Goal: Communication & Community: Answer question/provide support

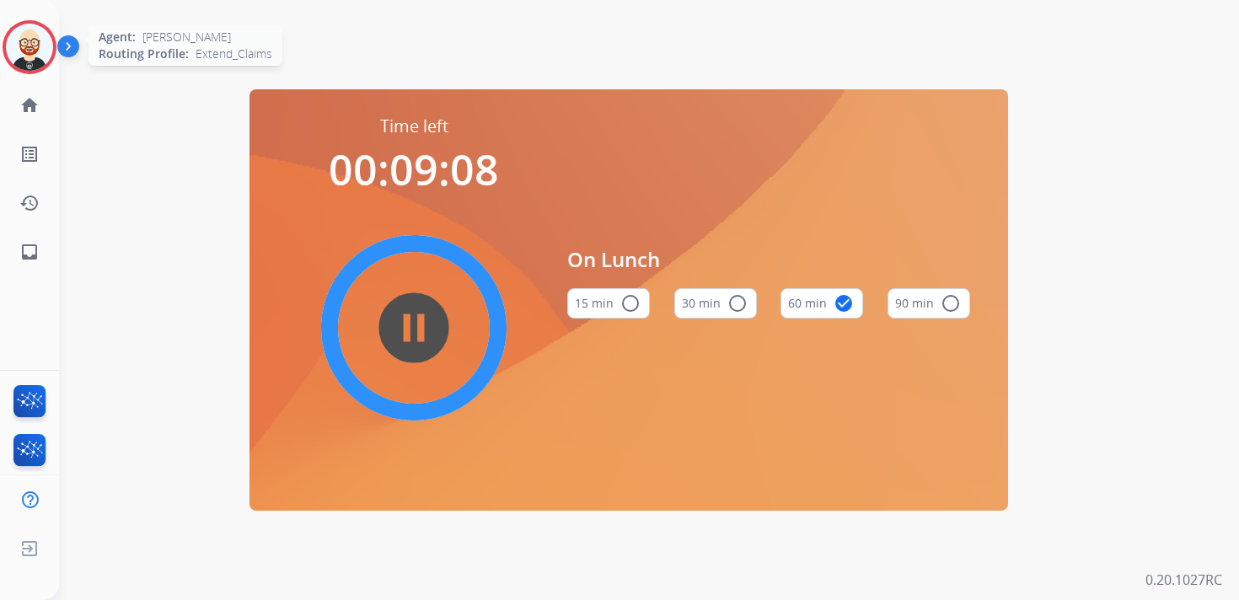
click at [28, 50] on img at bounding box center [29, 47] width 47 height 47
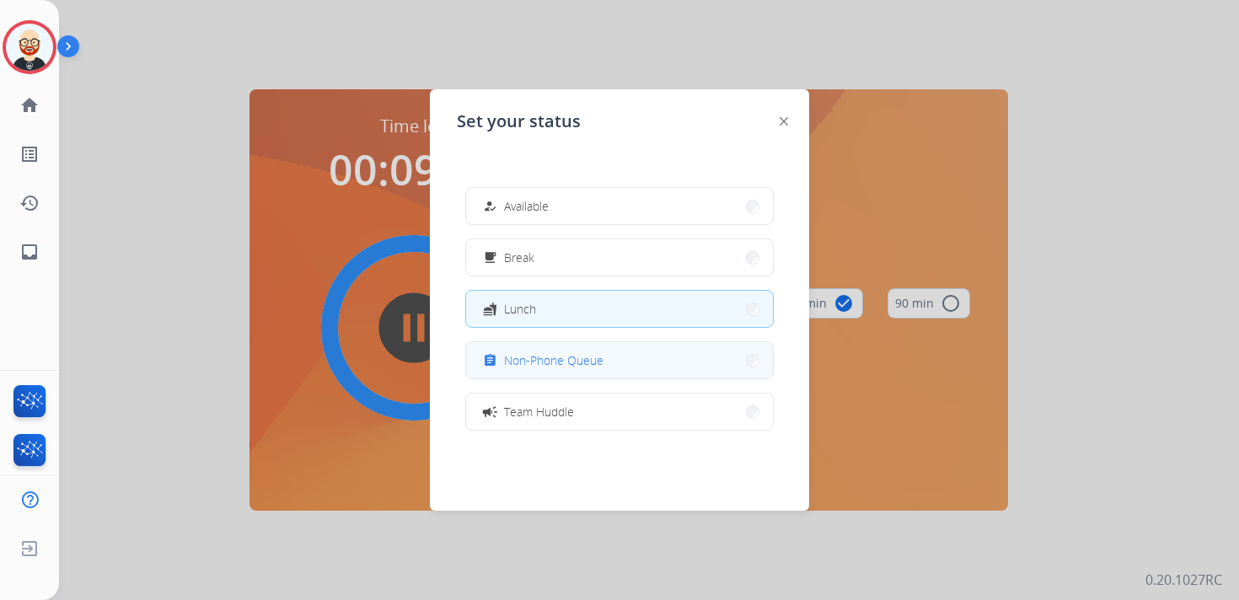
click at [593, 367] on span "Non-Phone Queue" at bounding box center [553, 361] width 99 height 18
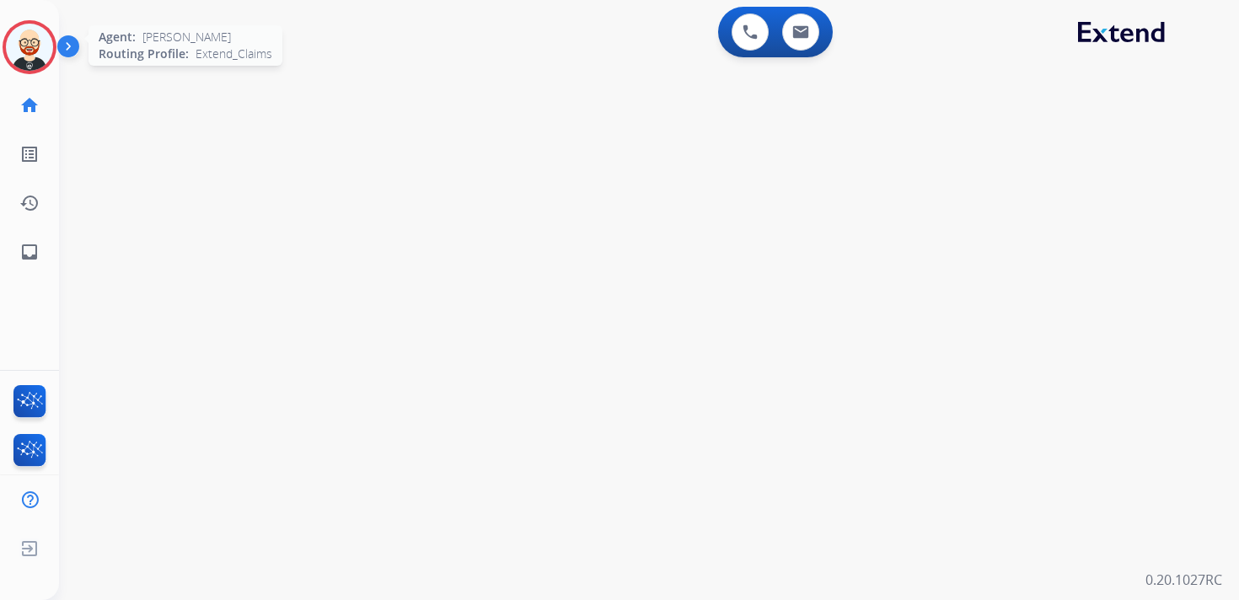
click at [37, 51] on img at bounding box center [29, 47] width 47 height 47
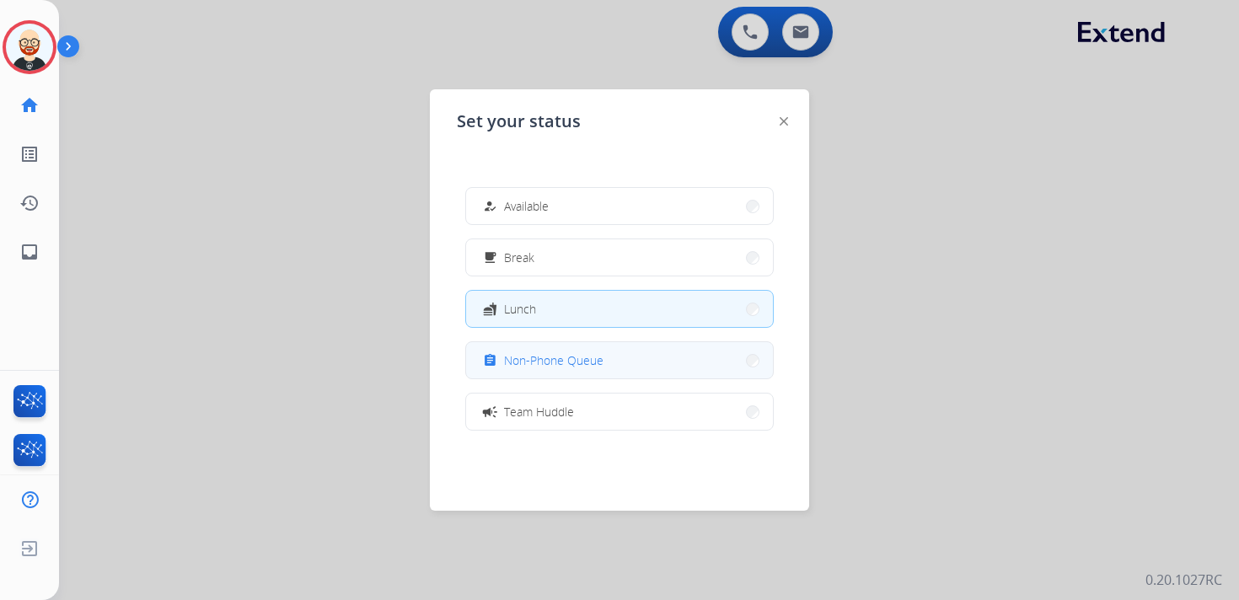
click at [606, 352] on button "assignment Non-Phone Queue" at bounding box center [619, 360] width 307 height 36
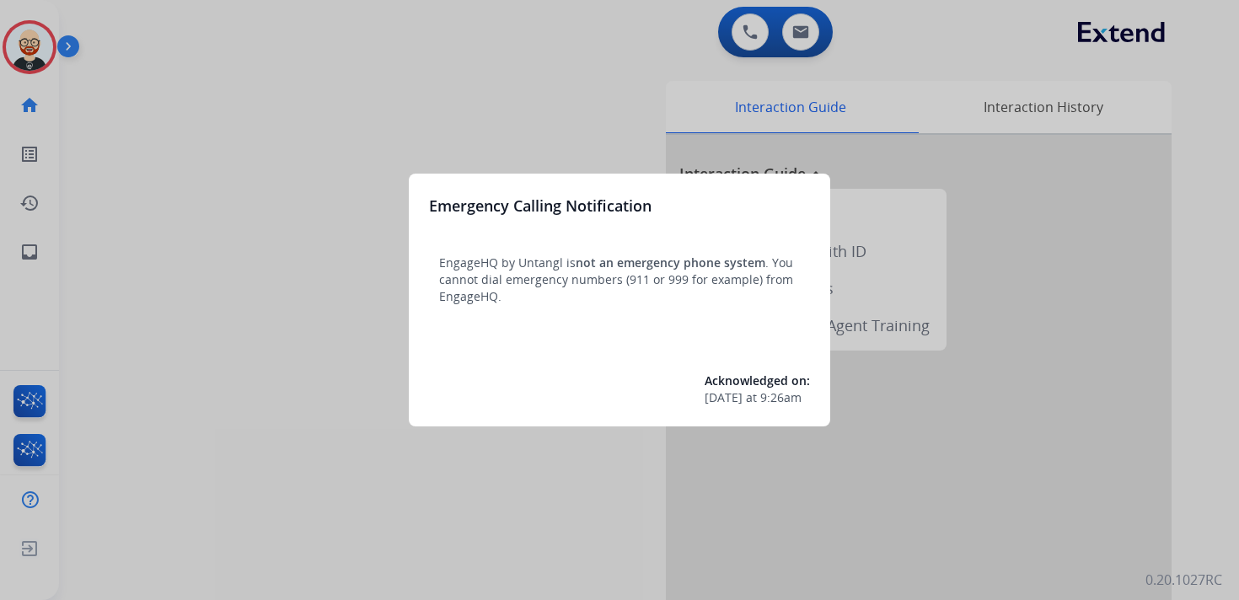
click at [31, 55] on div at bounding box center [619, 300] width 1239 height 600
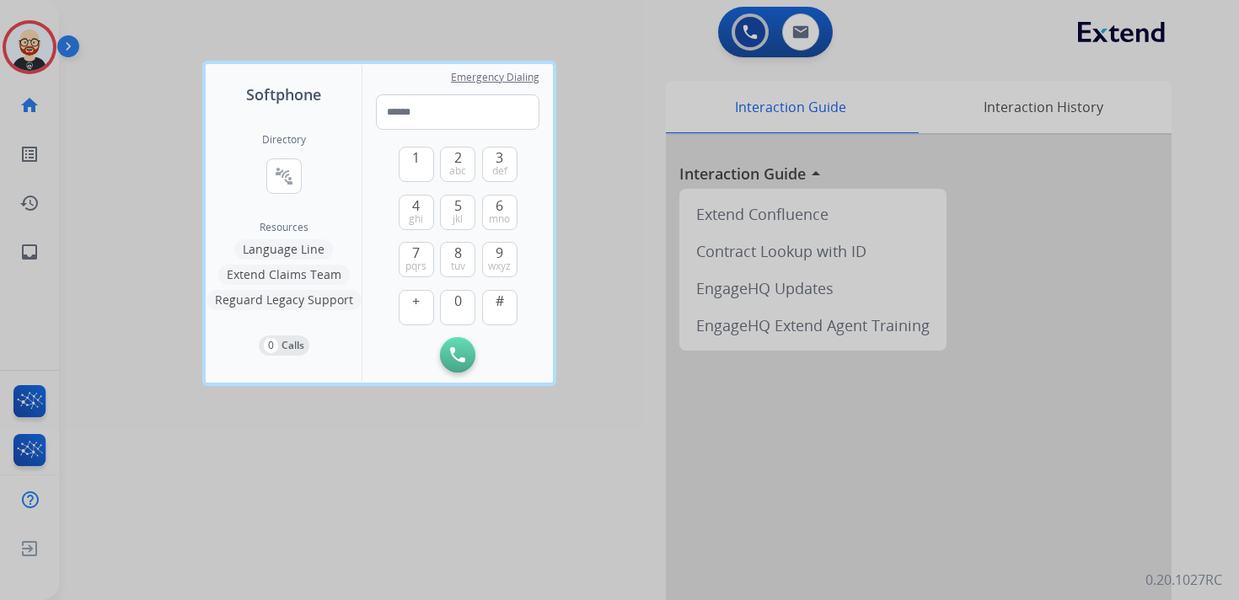
click at [31, 55] on div at bounding box center [619, 300] width 1239 height 600
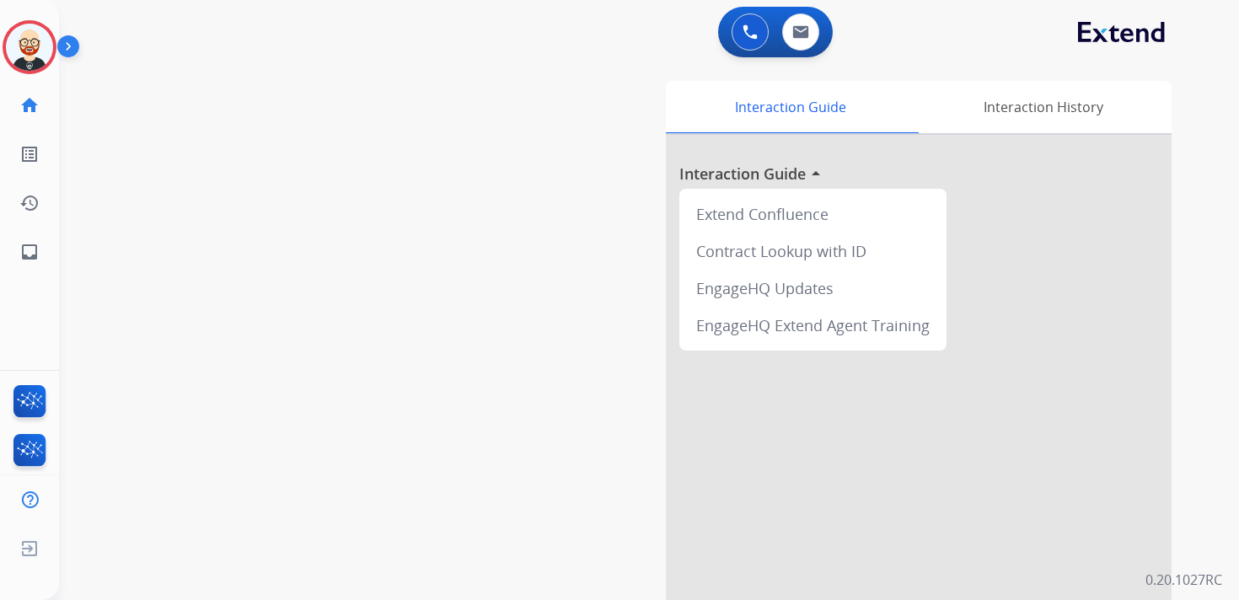
click at [31, 55] on img at bounding box center [29, 47] width 47 height 47
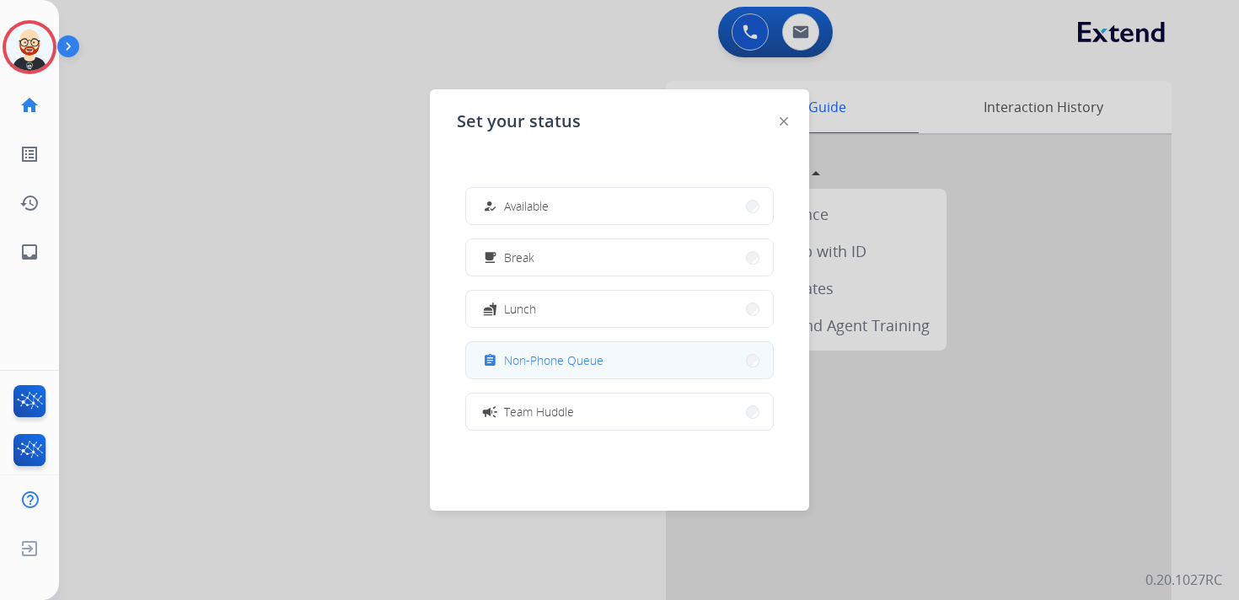
click at [526, 346] on button "assignment Non-Phone Queue" at bounding box center [619, 360] width 307 height 36
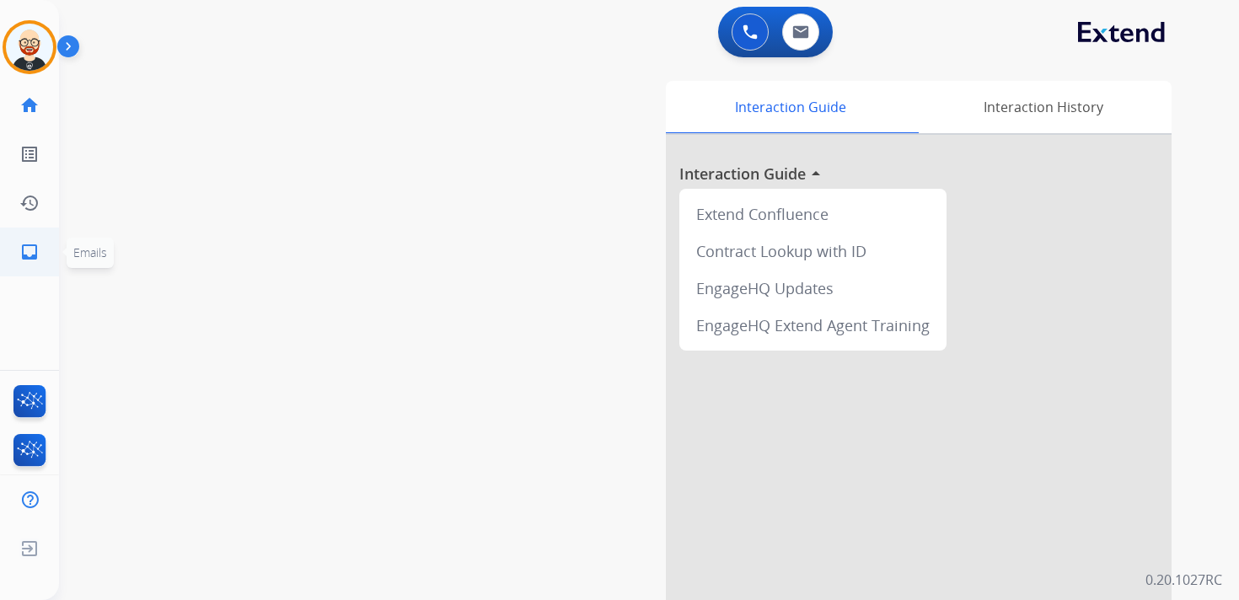
click at [32, 249] on mat-icon "inbox" at bounding box center [29, 252] width 20 height 20
select select "**********"
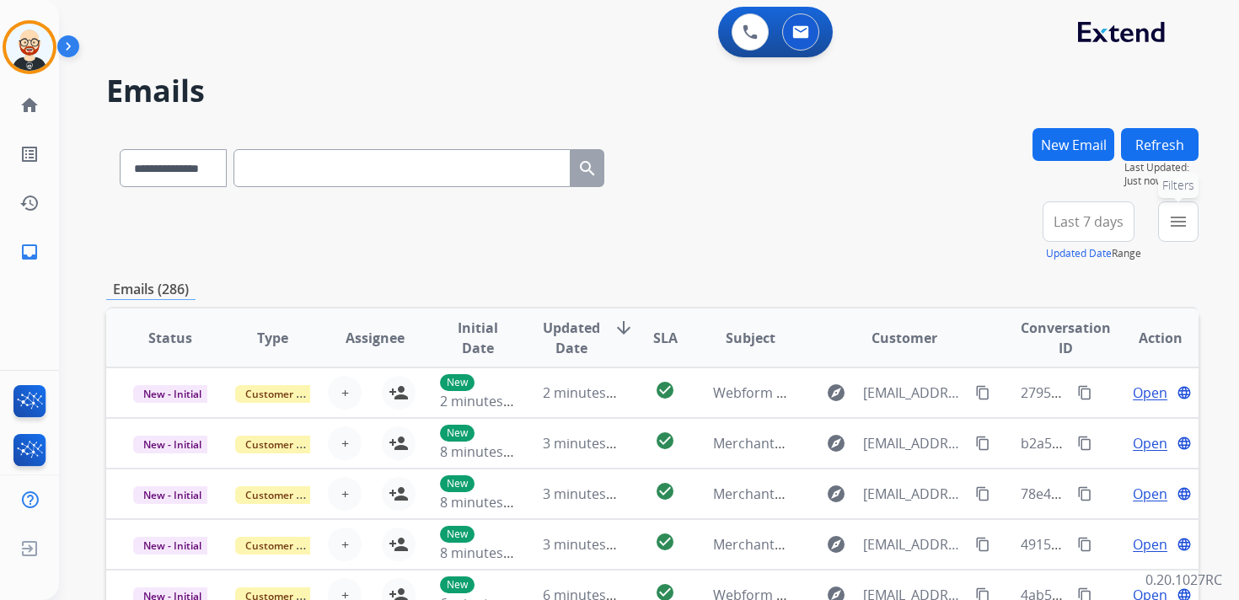
click at [1182, 225] on mat-icon "menu" at bounding box center [1178, 222] width 20 height 20
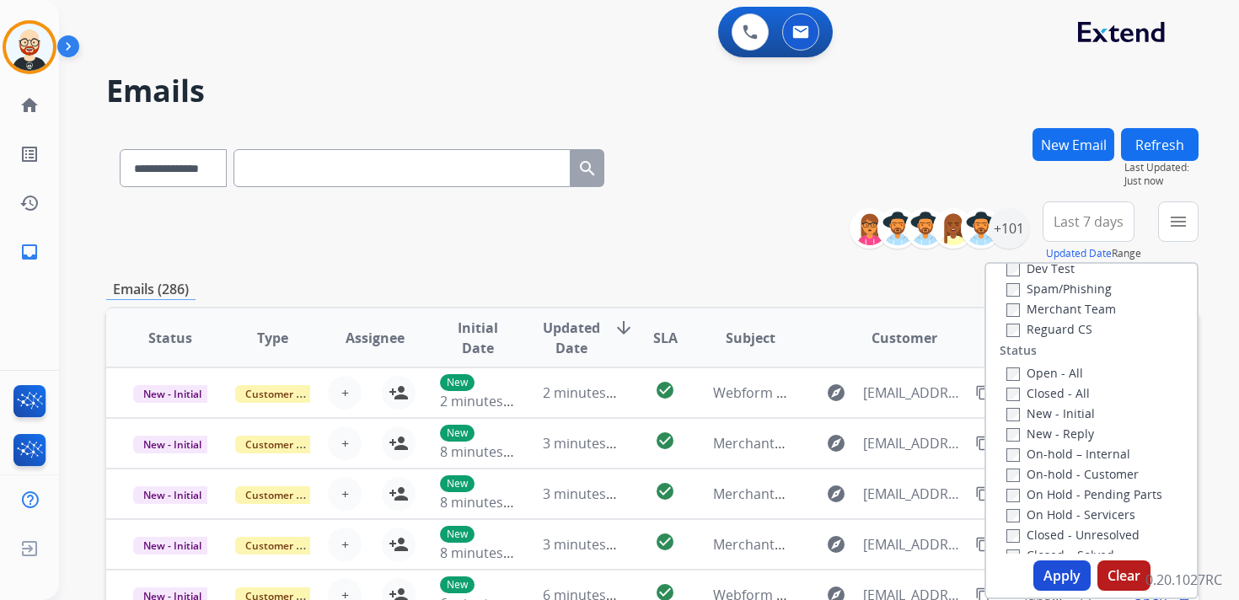
scroll to position [163, 0]
click at [1020, 411] on label "New - Initial" at bounding box center [1051, 408] width 89 height 16
click at [1020, 427] on label "New - Reply" at bounding box center [1051, 429] width 88 height 16
click at [1066, 572] on button "Apply" at bounding box center [1062, 576] width 57 height 30
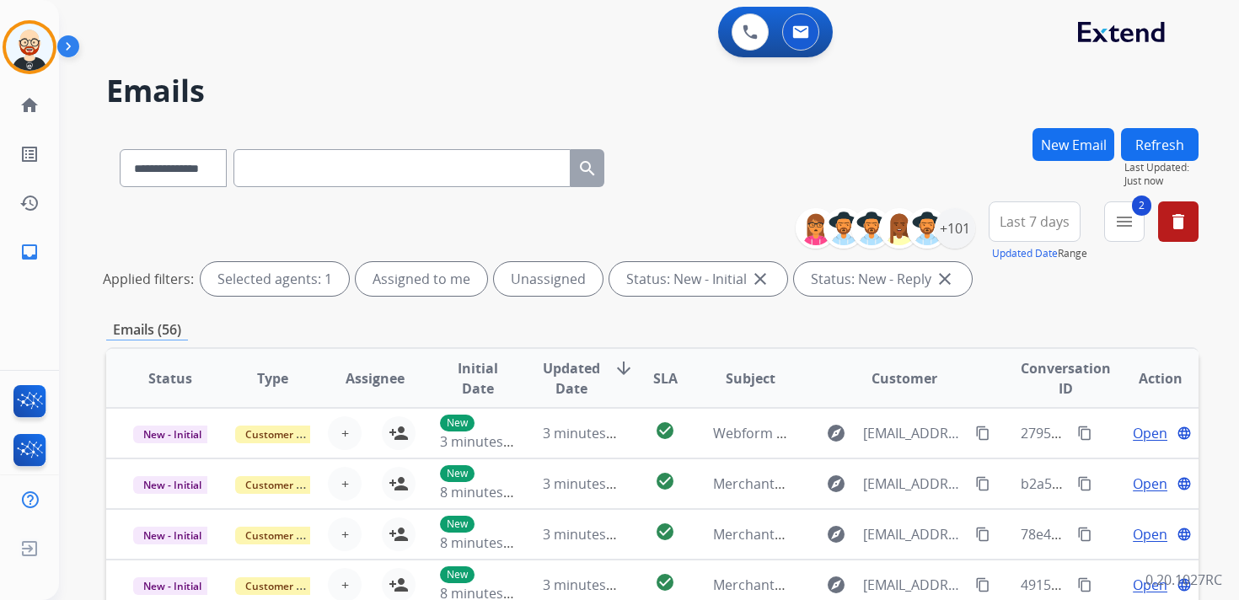
click at [1039, 235] on button "Last 7 days" at bounding box center [1035, 221] width 92 height 40
click at [1039, 425] on div "Last 90 days" at bounding box center [1029, 426] width 93 height 25
click at [945, 234] on div "+101" at bounding box center [955, 228] width 40 height 40
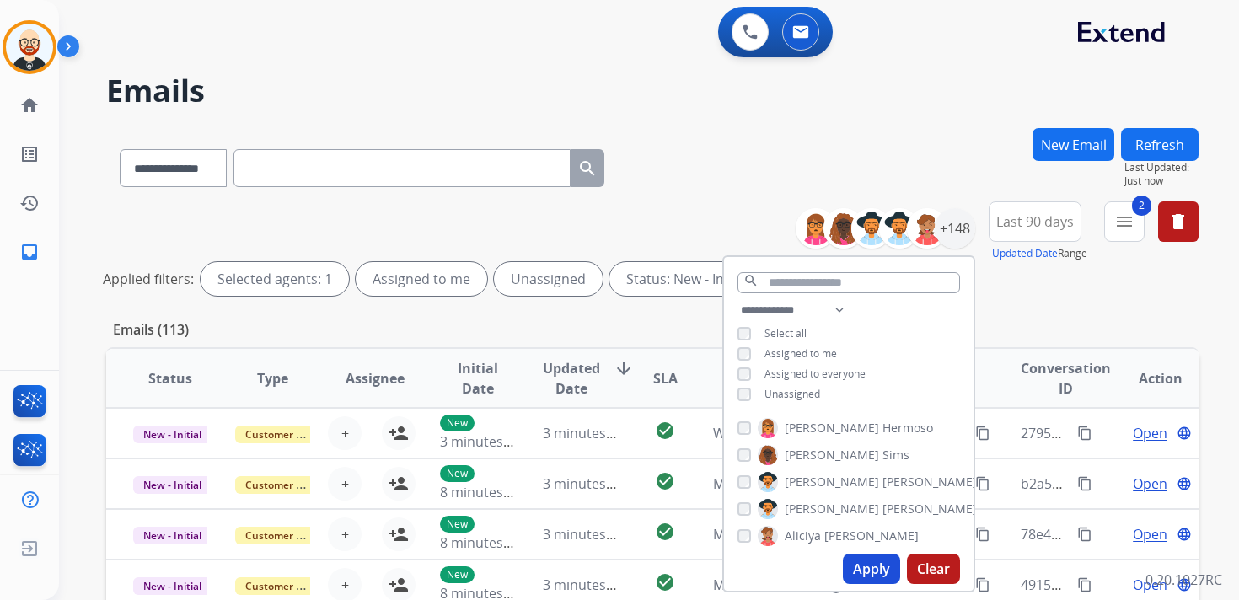
click at [806, 392] on span "Unassigned" at bounding box center [793, 394] width 56 height 14
click at [878, 568] on button "Apply" at bounding box center [871, 569] width 57 height 30
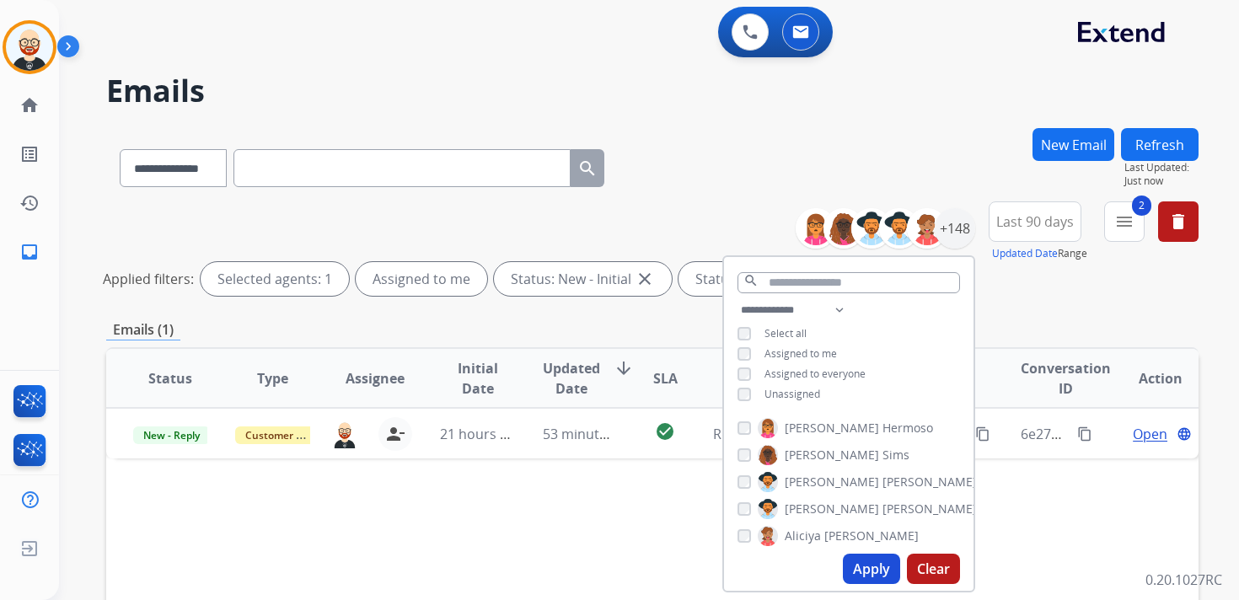
click at [565, 362] on span "Updated Date" at bounding box center [571, 378] width 57 height 40
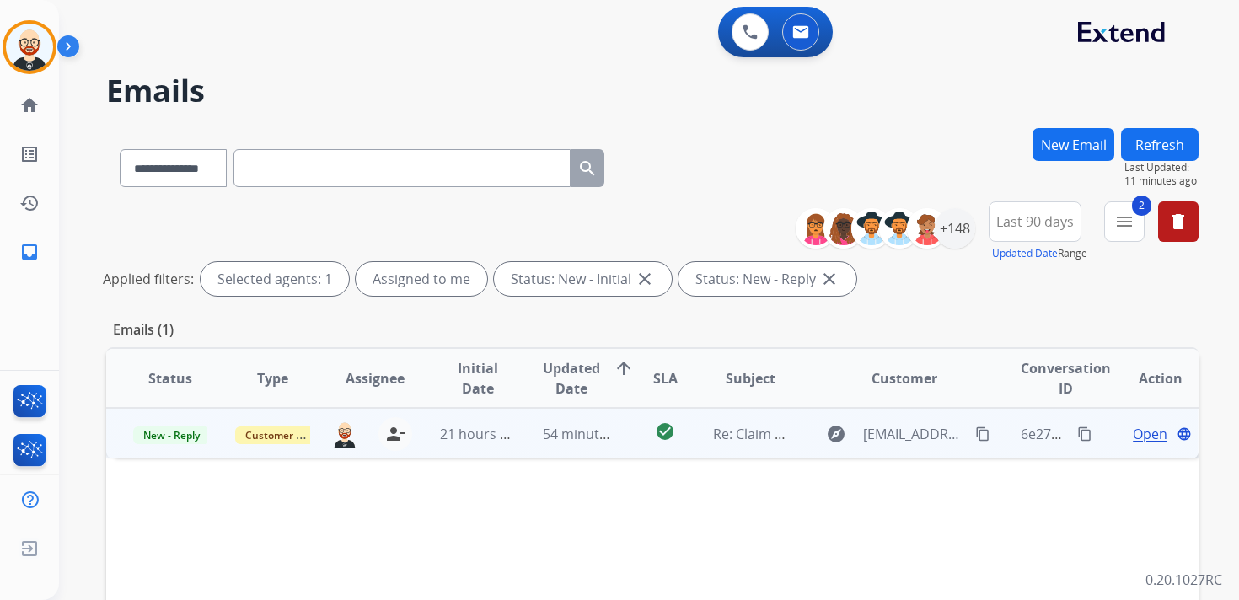
click at [1136, 427] on span "Open" at bounding box center [1150, 434] width 35 height 20
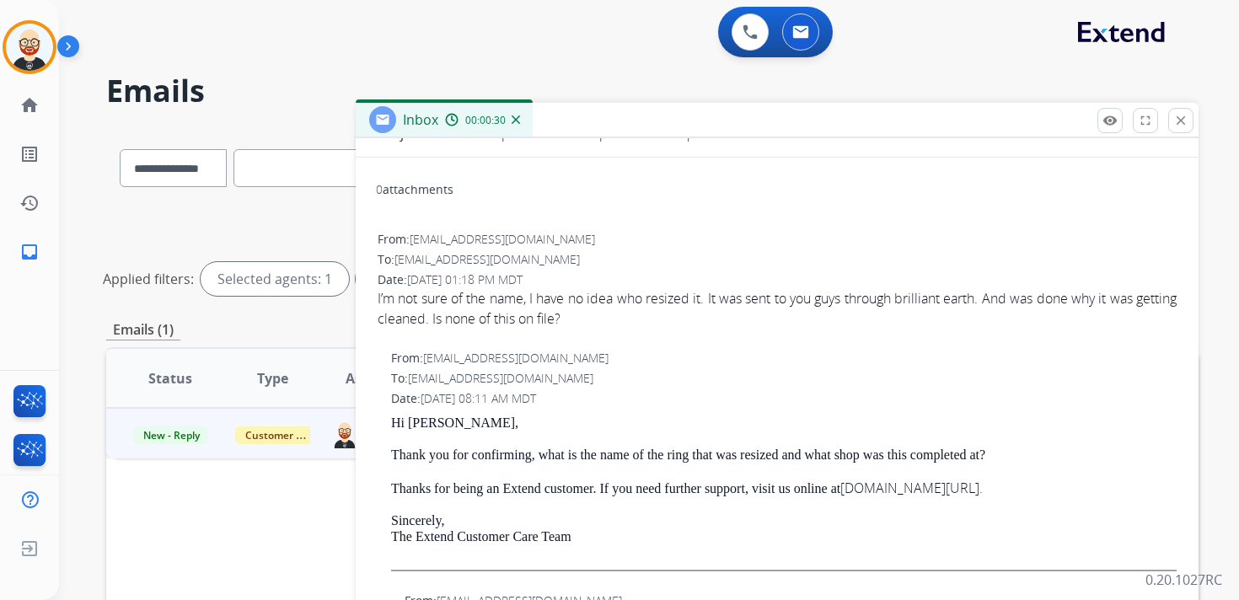
scroll to position [169, 0]
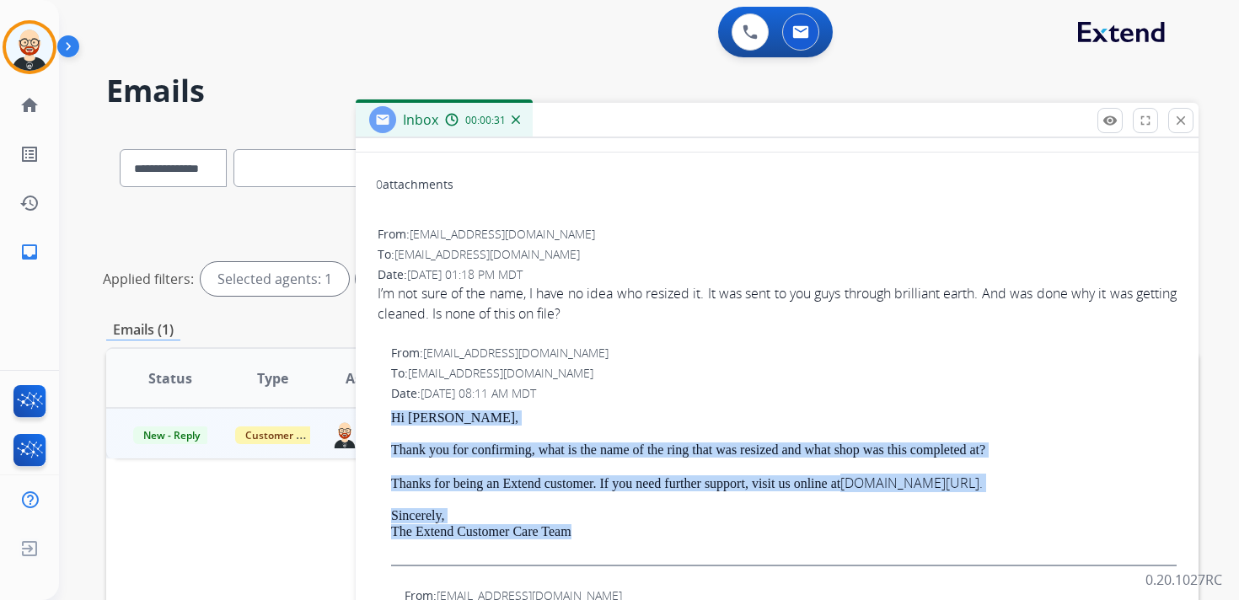
drag, startPoint x: 605, startPoint y: 535, endPoint x: 391, endPoint y: 419, distance: 243.7
click at [391, 419] on div "Hi [PERSON_NAME], Thank you for confirming, what is the name of the ring that w…" at bounding box center [784, 489] width 786 height 156
copy div "Hi [PERSON_NAME], Thank you for confirming, what is the name of the ring that w…"
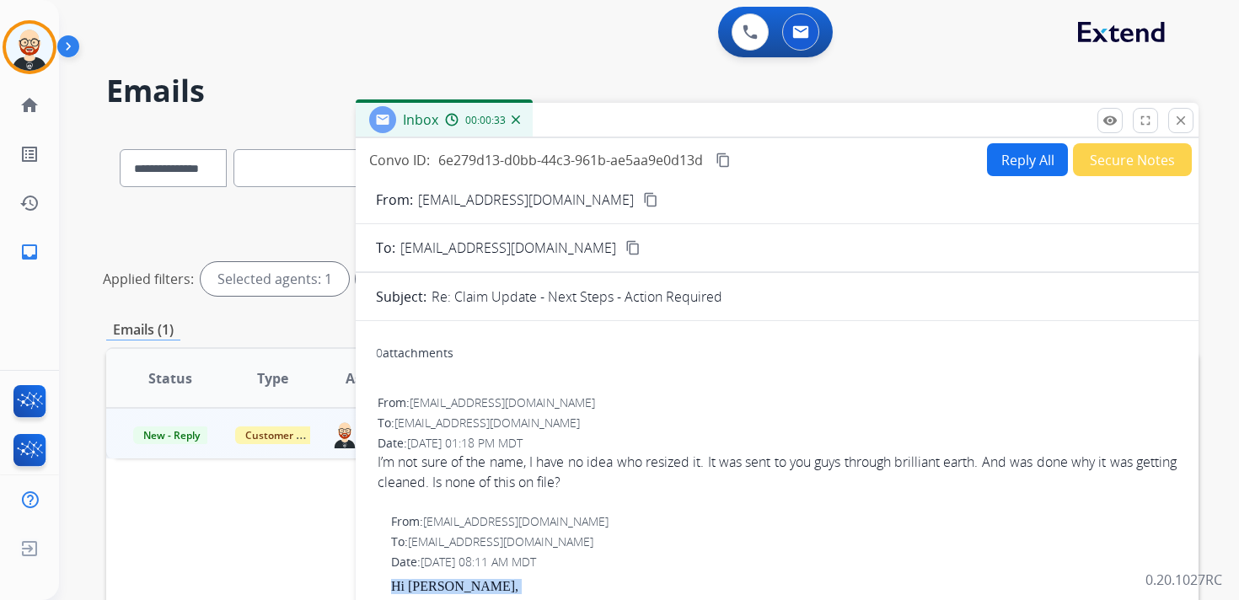
click at [1014, 167] on button "Reply All" at bounding box center [1027, 159] width 81 height 33
select select "**********"
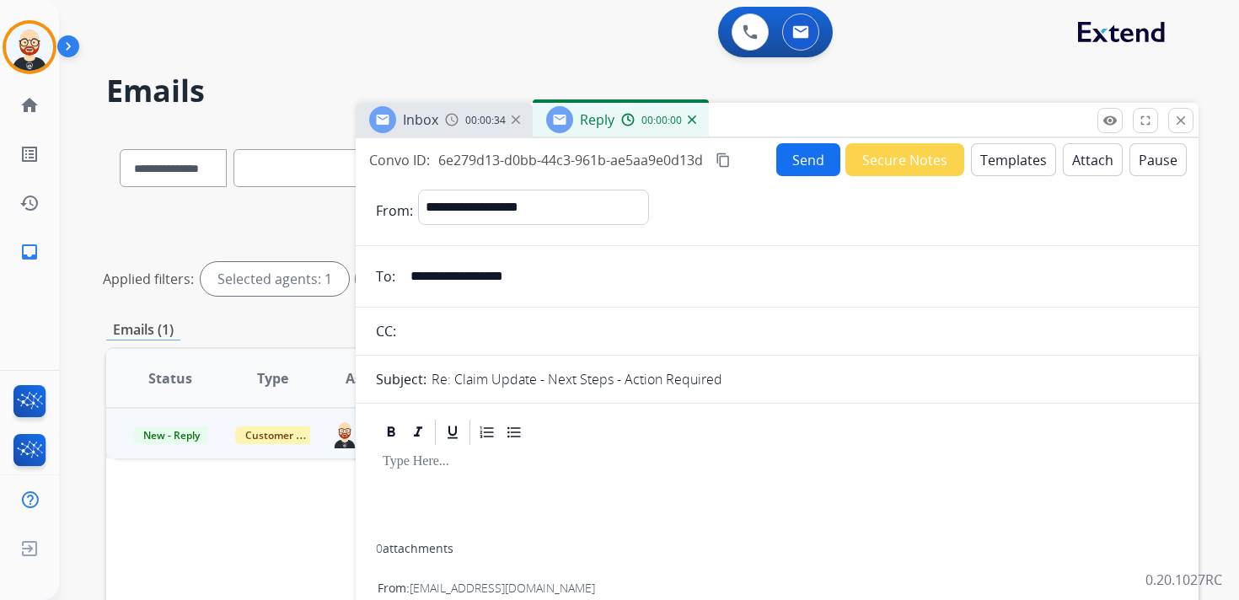
click at [411, 480] on div at bounding box center [777, 496] width 803 height 96
paste div
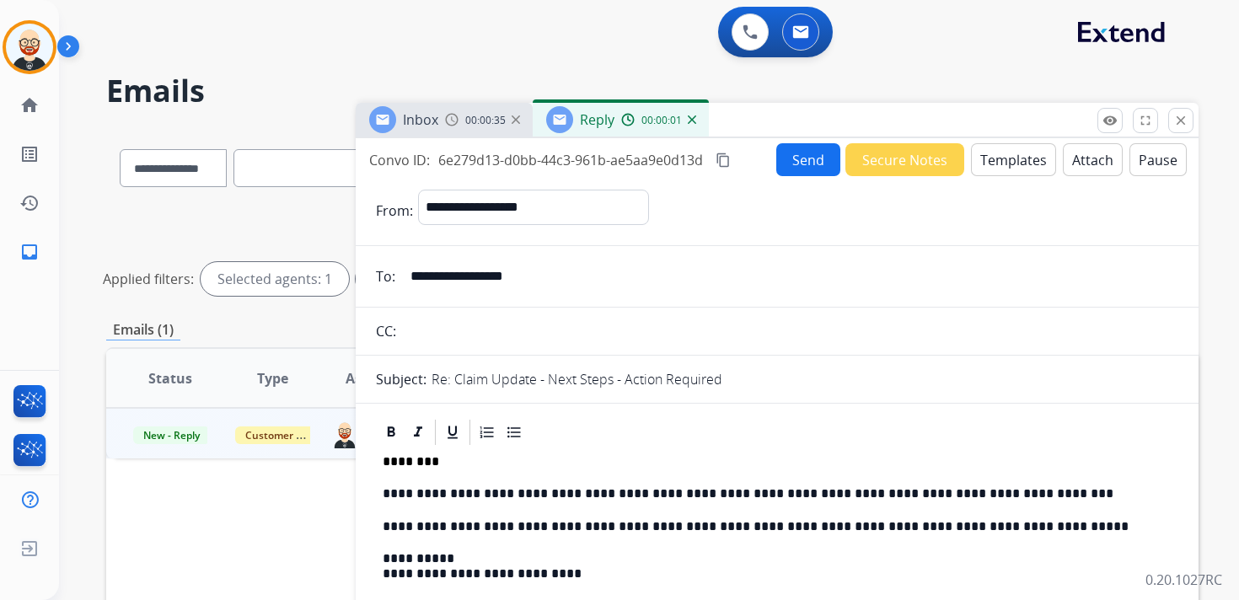
click at [420, 494] on p "**********" at bounding box center [771, 493] width 776 height 15
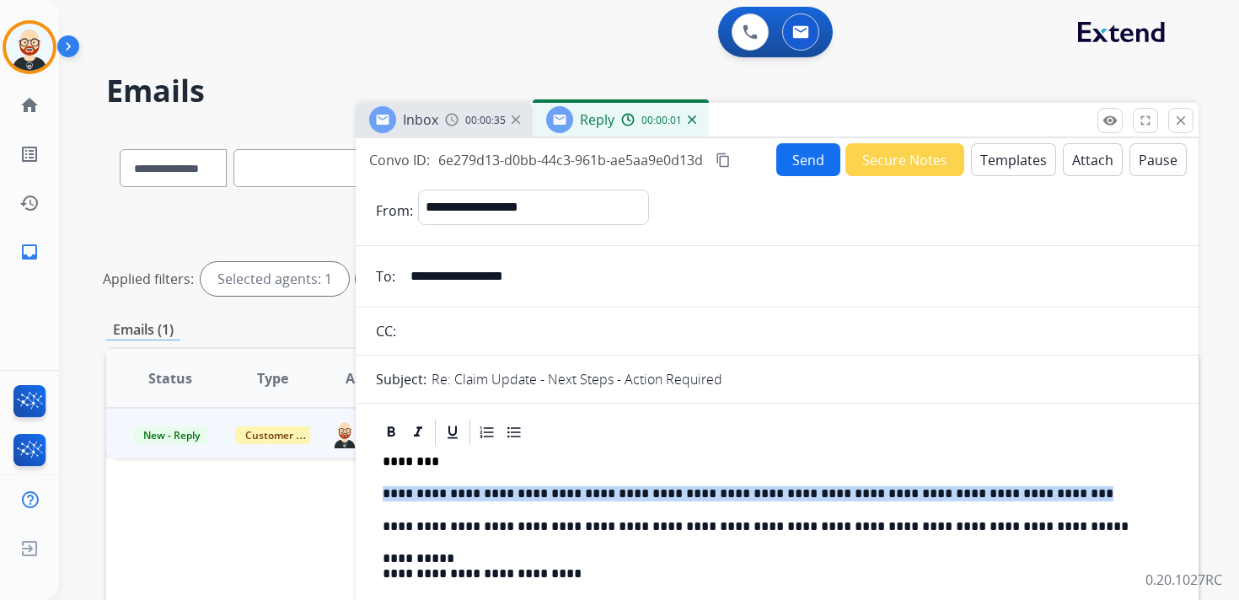
click at [420, 494] on p "**********" at bounding box center [771, 493] width 776 height 15
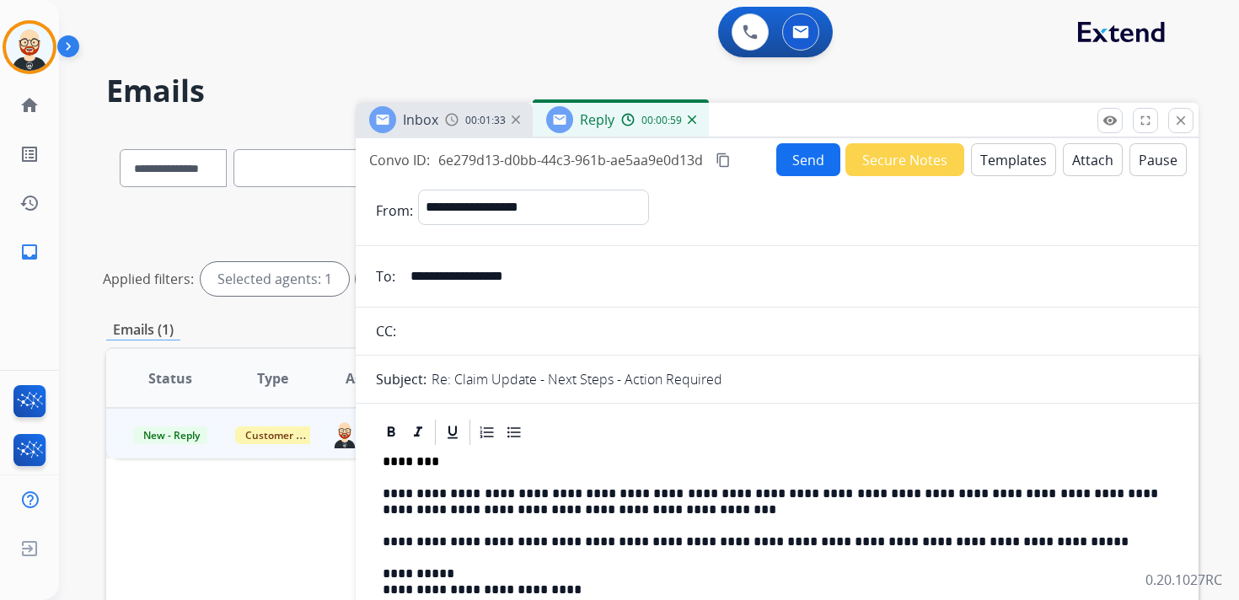
click at [1114, 491] on p "**********" at bounding box center [771, 501] width 776 height 31
click at [731, 509] on p "**********" at bounding box center [771, 501] width 776 height 31
click at [1101, 488] on p "**********" at bounding box center [771, 501] width 776 height 31
click at [921, 513] on p "**********" at bounding box center [771, 501] width 776 height 31
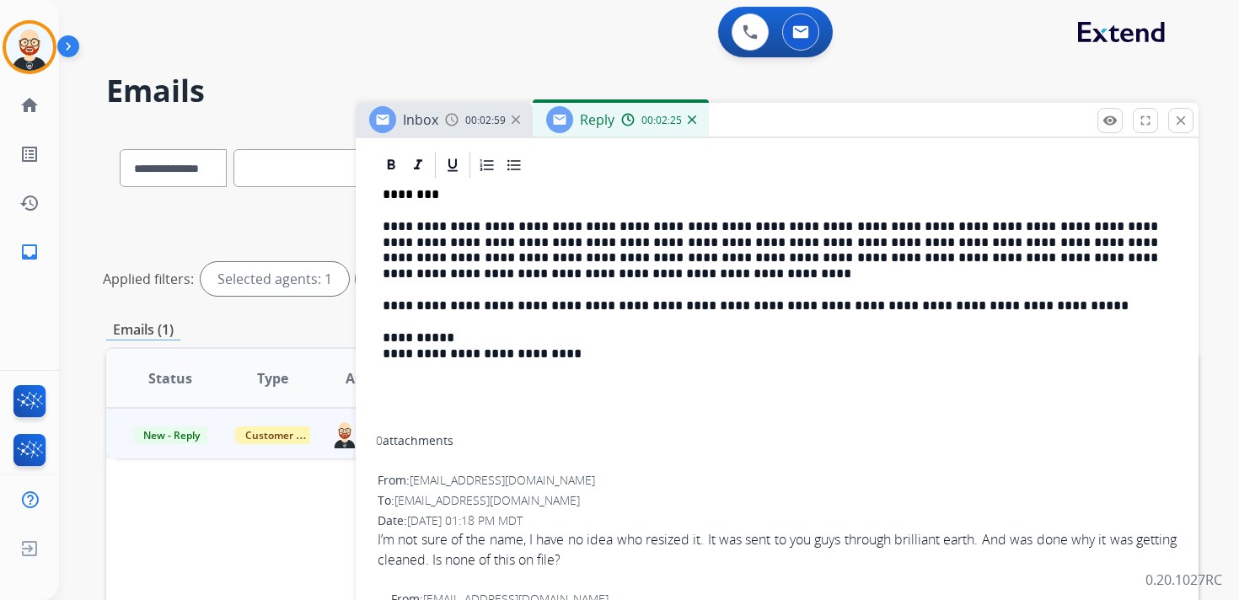
scroll to position [269, 0]
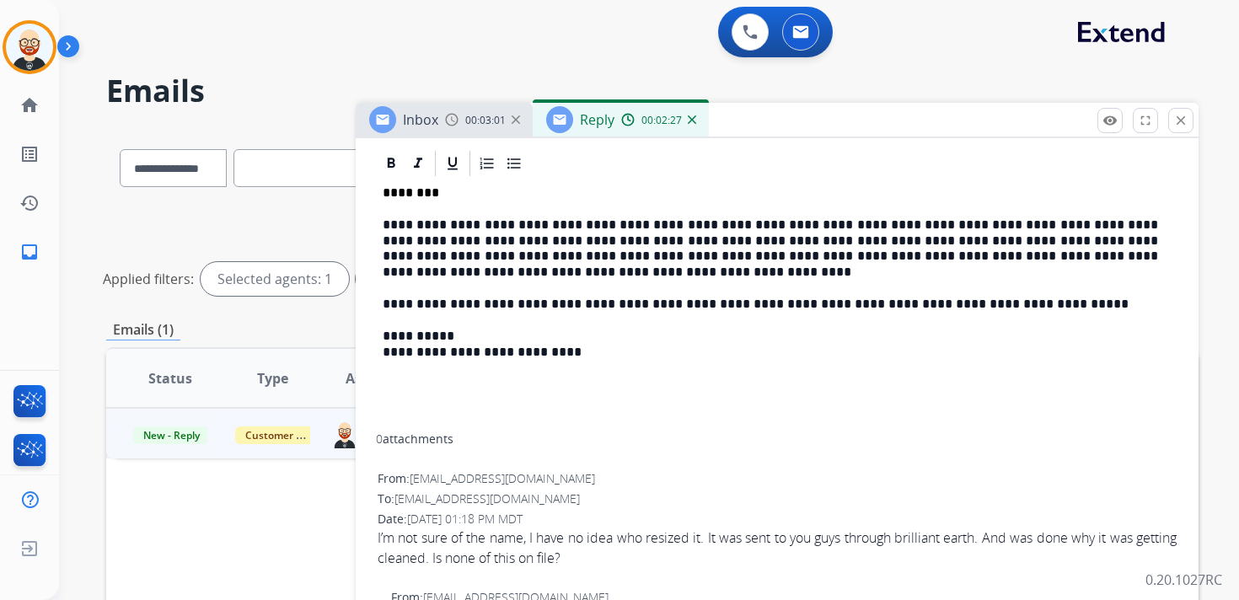
click at [700, 542] on div "I’m not sure of the name, I have no idea who resized it. It was sent to you guy…" at bounding box center [777, 548] width 799 height 40
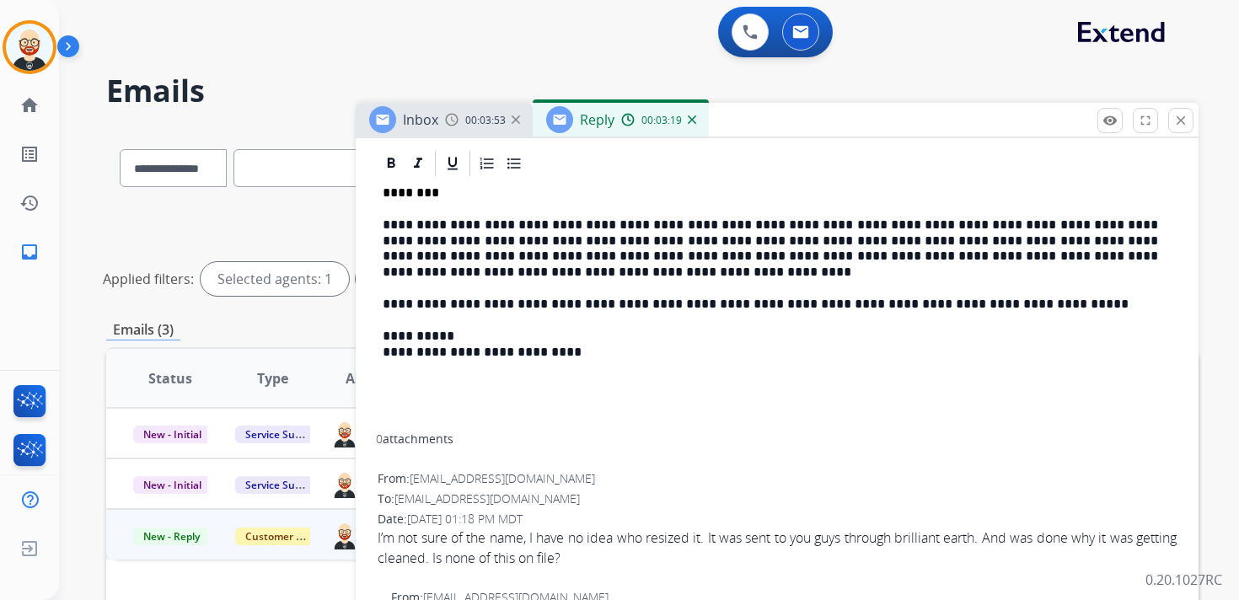
click at [567, 274] on p "**********" at bounding box center [771, 248] width 776 height 62
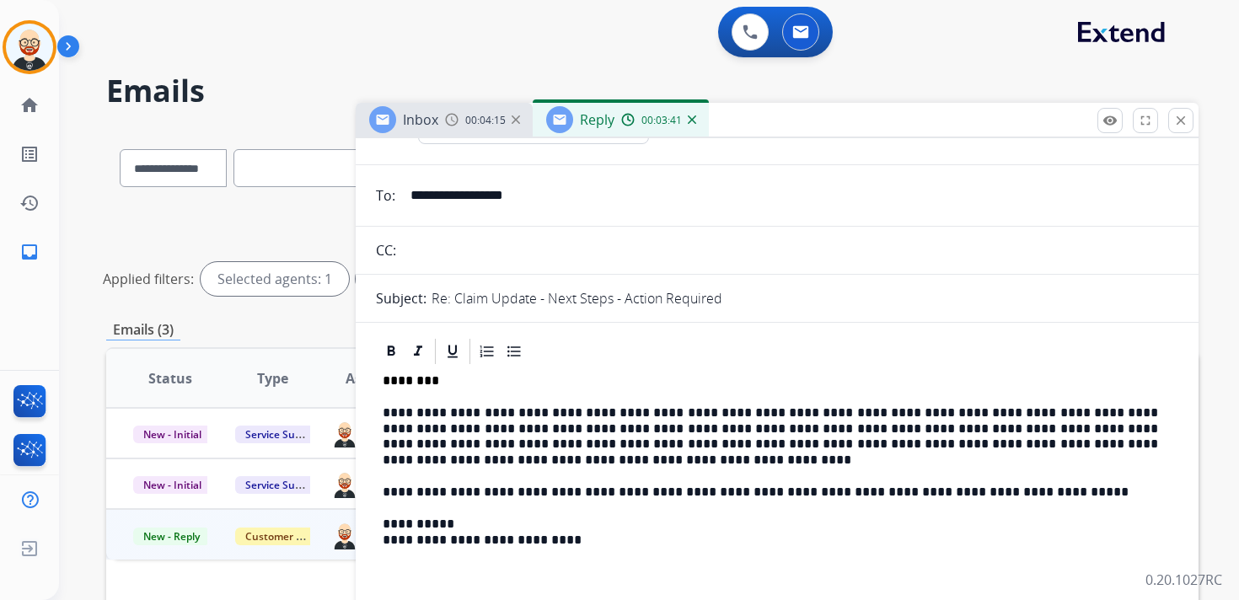
scroll to position [0, 0]
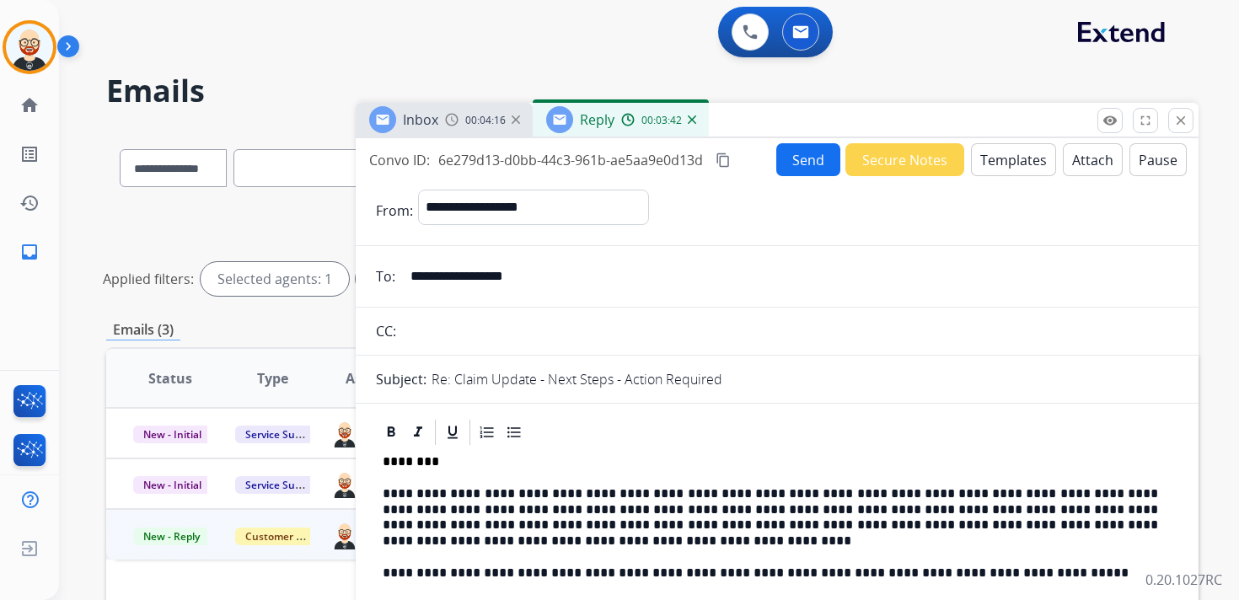
click at [808, 154] on button "Send" at bounding box center [808, 159] width 64 height 33
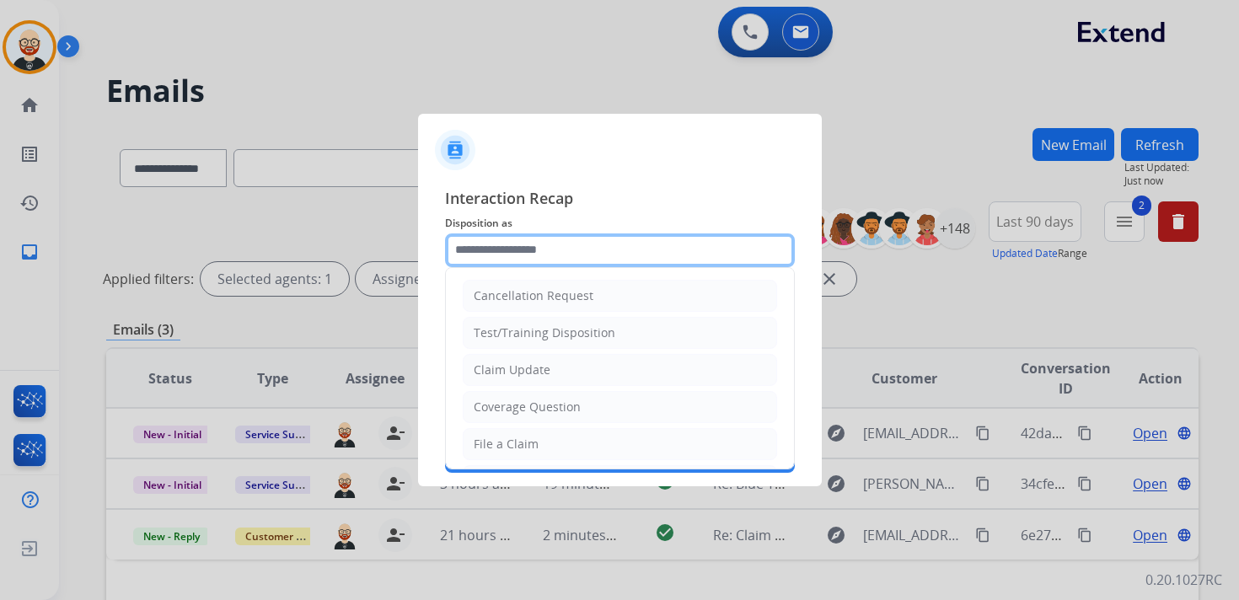
click at [588, 262] on input "text" at bounding box center [620, 251] width 350 height 34
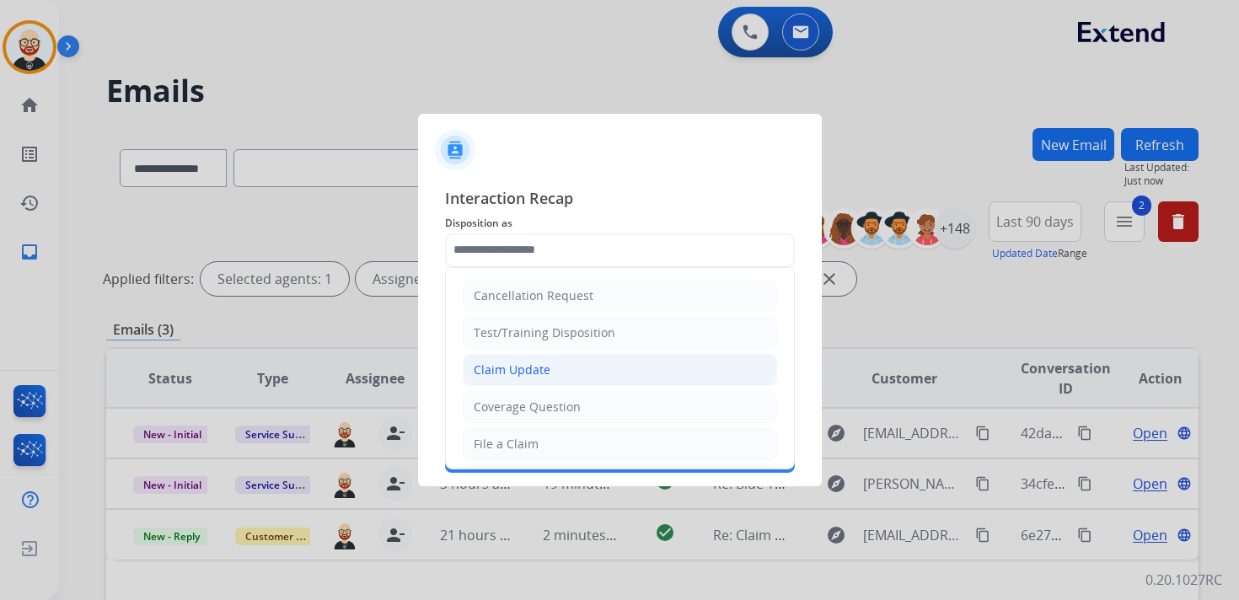
click at [504, 369] on div "Claim Update" at bounding box center [512, 370] width 77 height 17
type input "**********"
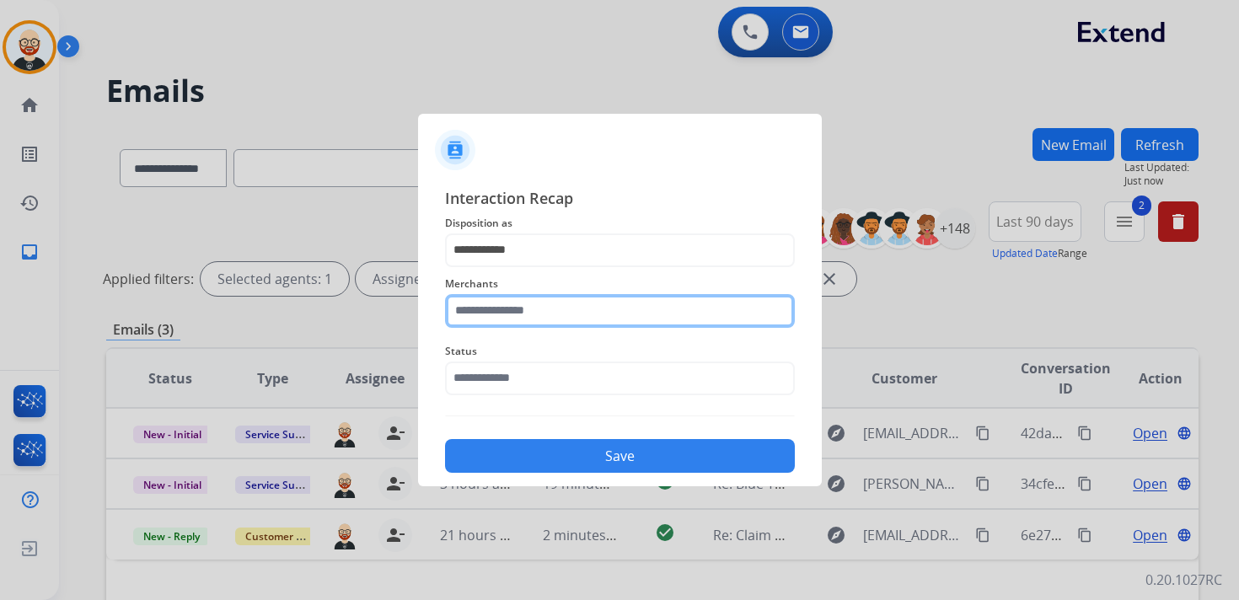
click at [478, 313] on input "text" at bounding box center [620, 311] width 350 height 34
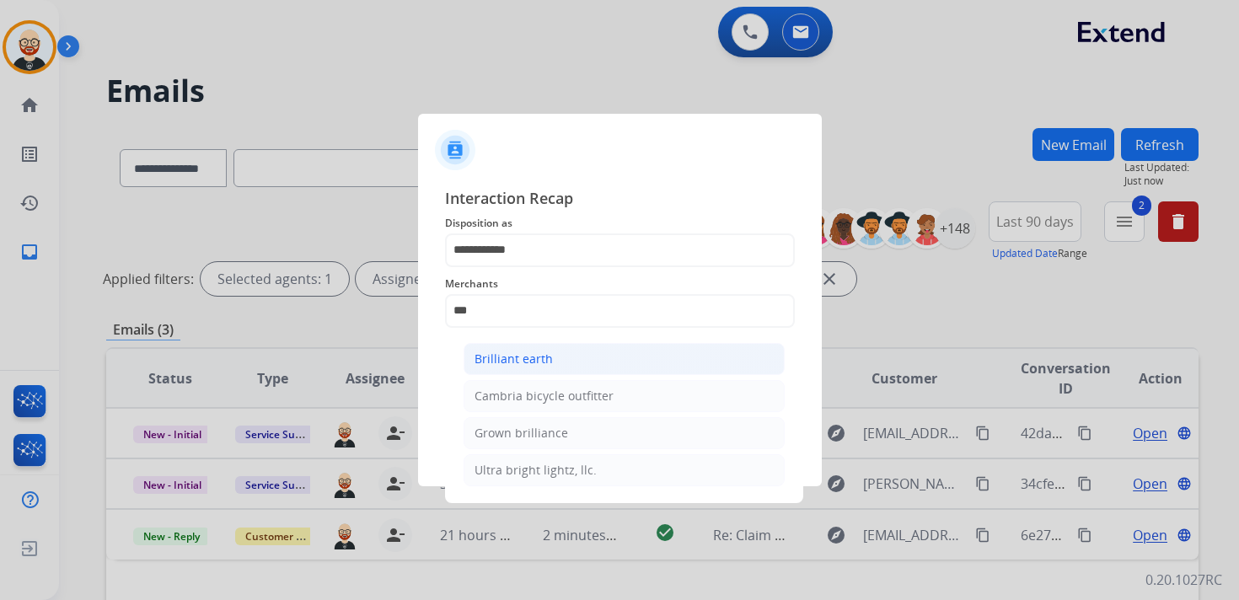
click at [493, 346] on li "Brilliant earth" at bounding box center [624, 359] width 321 height 32
type input "**********"
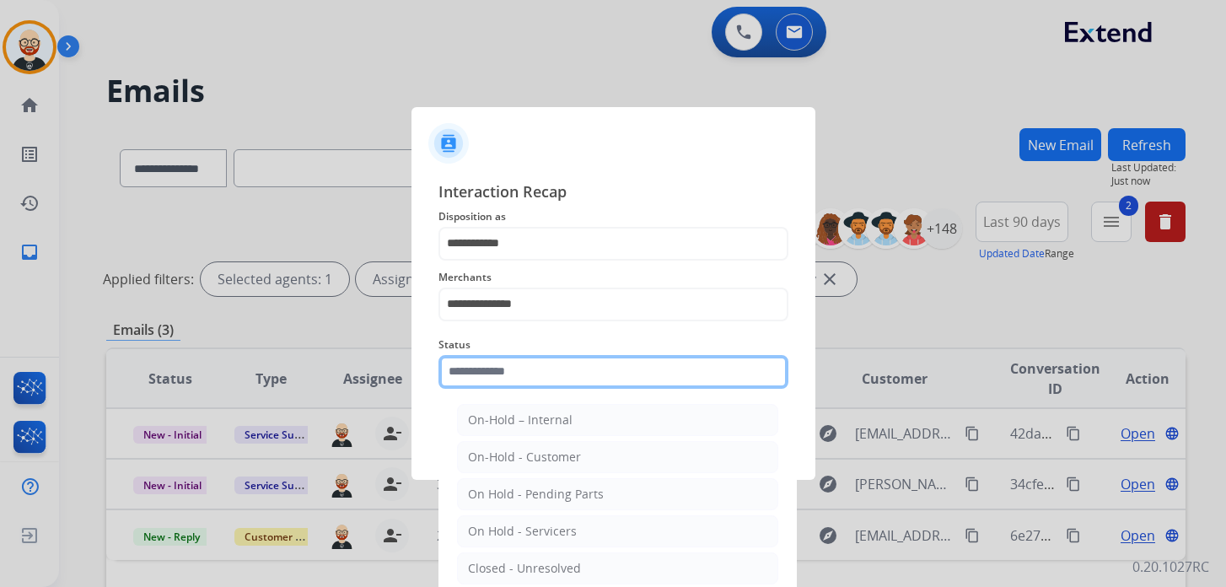
click at [488, 372] on input "text" at bounding box center [613, 372] width 350 height 34
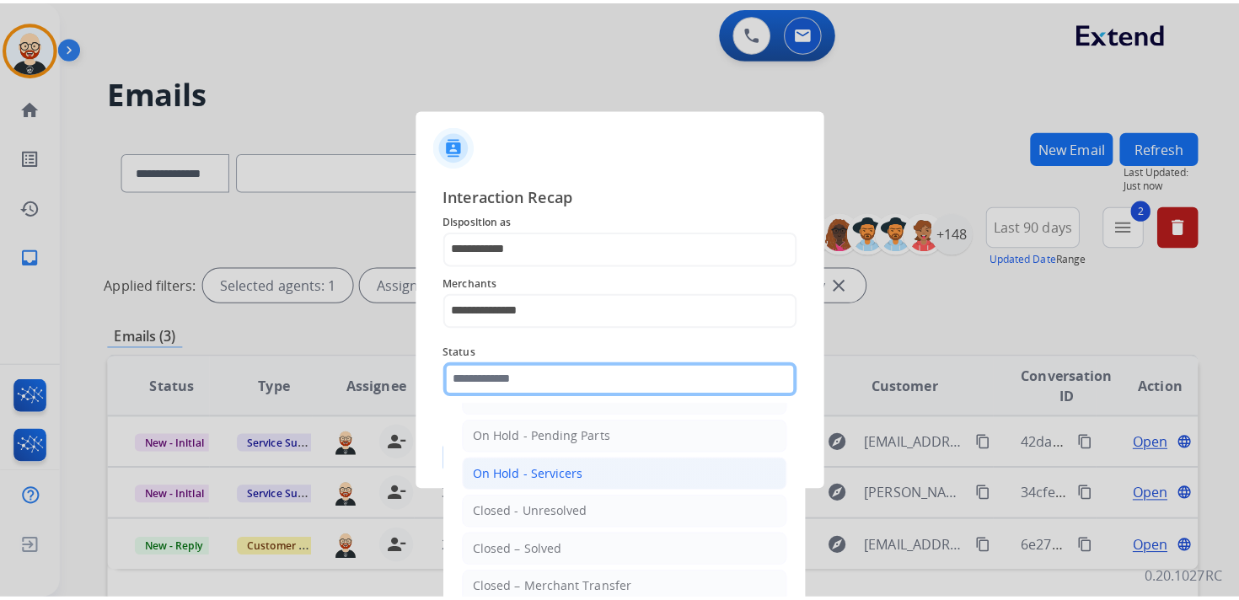
scroll to position [68, 0]
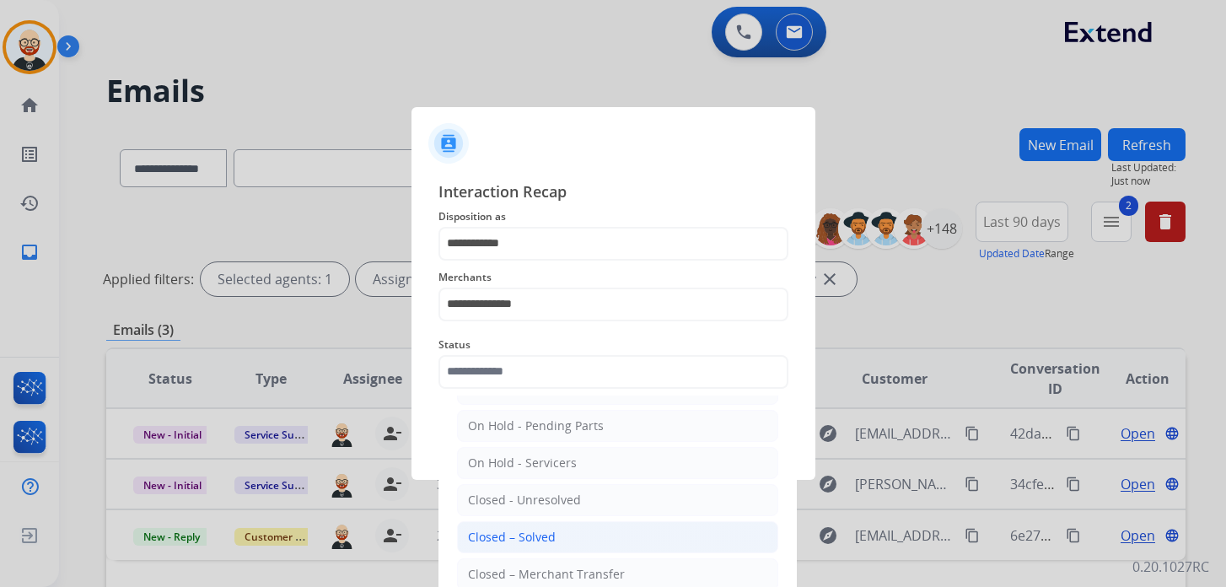
click at [502, 532] on div "Closed – Solved" at bounding box center [512, 537] width 88 height 17
type input "**********"
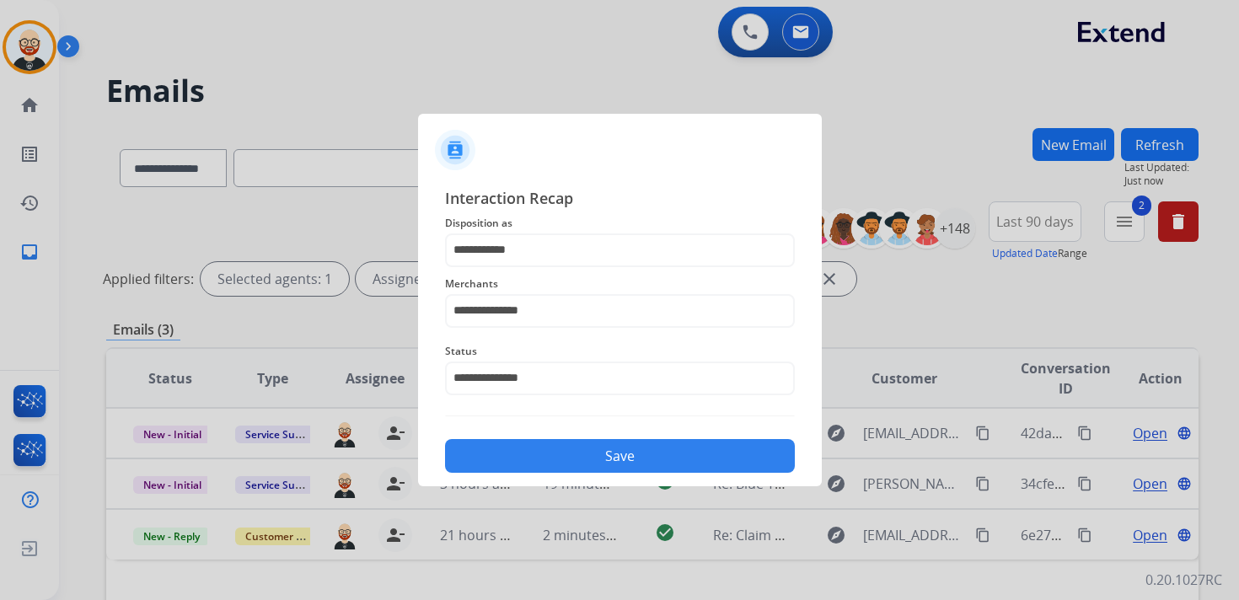
click at [528, 464] on button "Save" at bounding box center [620, 456] width 350 height 34
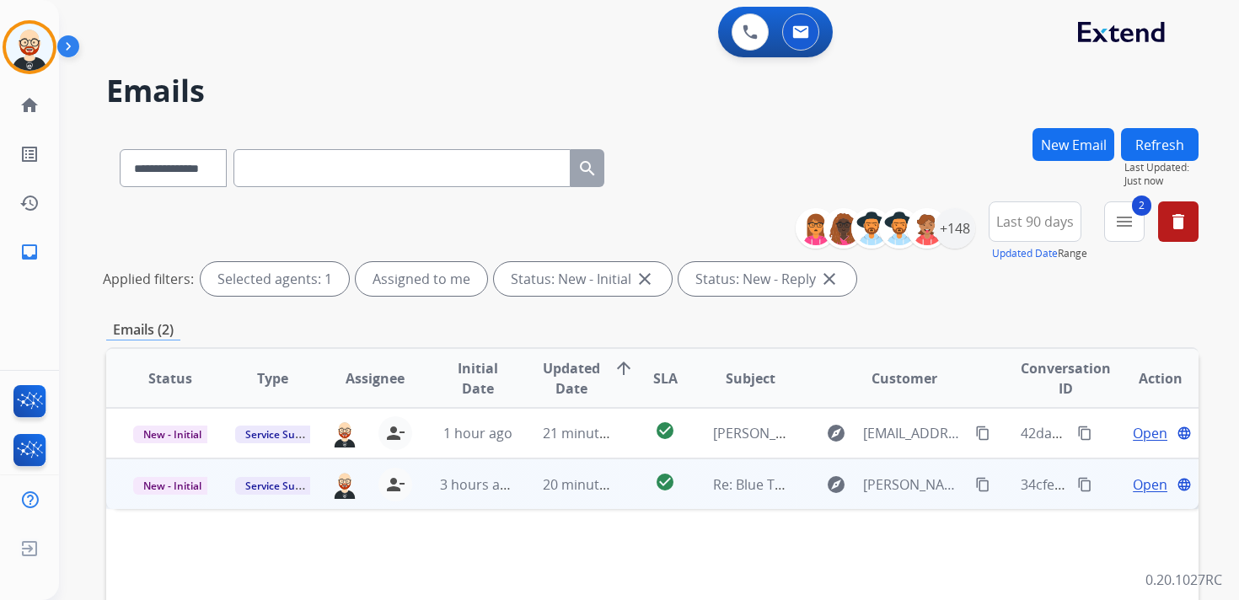
click at [1141, 479] on span "Open" at bounding box center [1150, 485] width 35 height 20
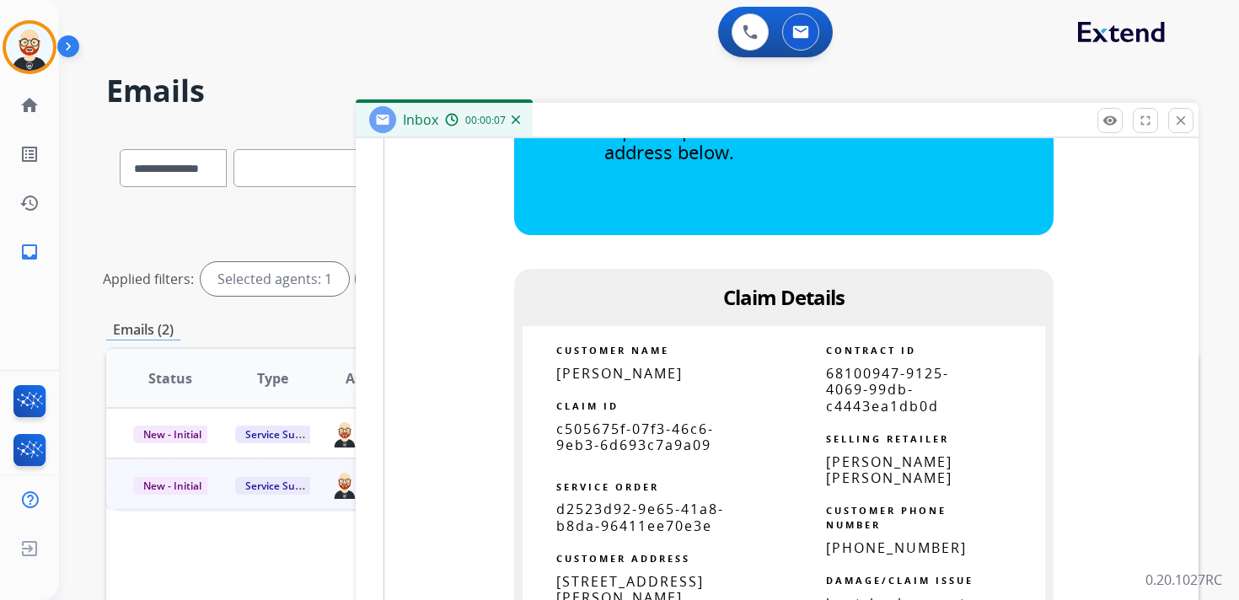
scroll to position [1109, 0]
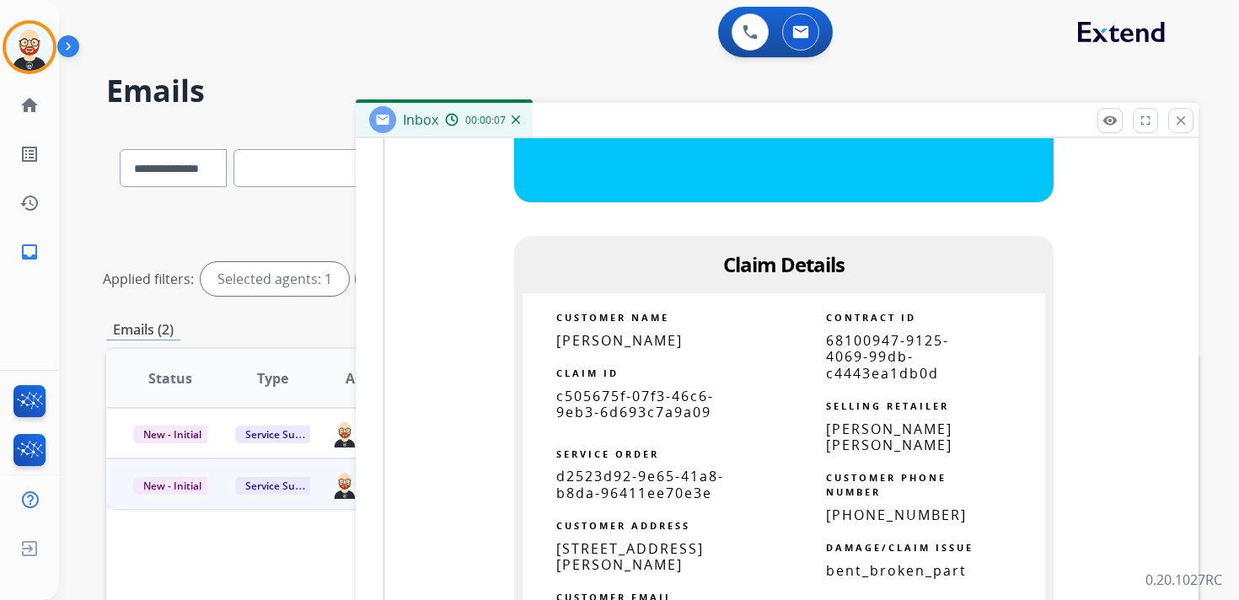
click at [662, 388] on span "c505675f-07f3-46c6-9eb3-6d693c7a9a09" at bounding box center [635, 404] width 158 height 35
copy tbody
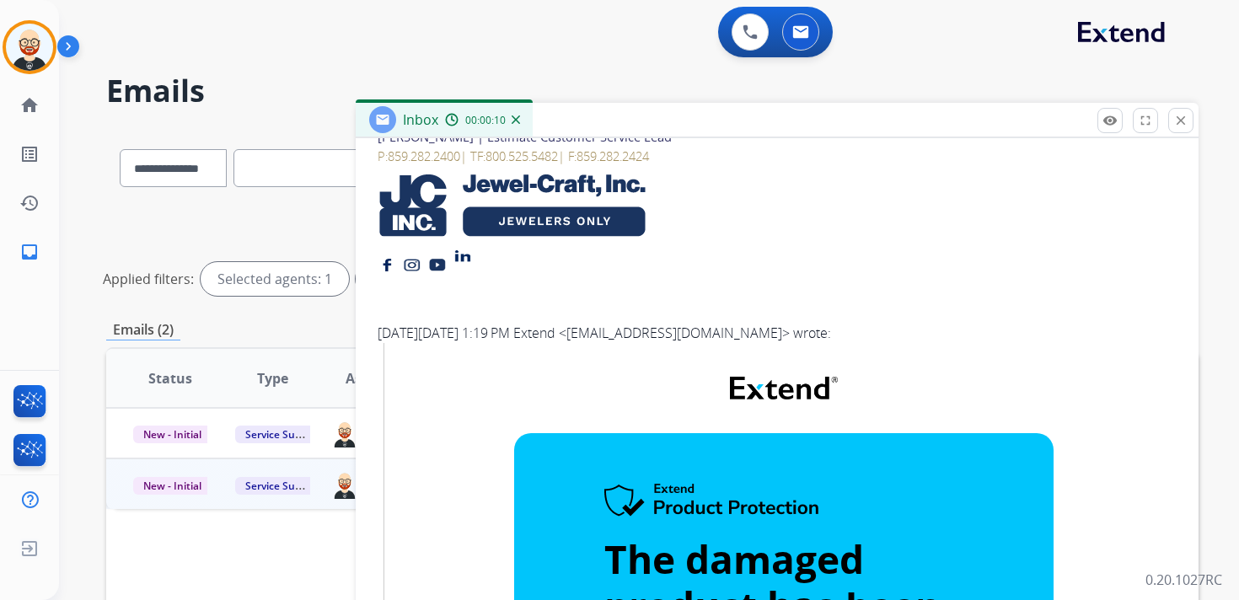
scroll to position [0, 0]
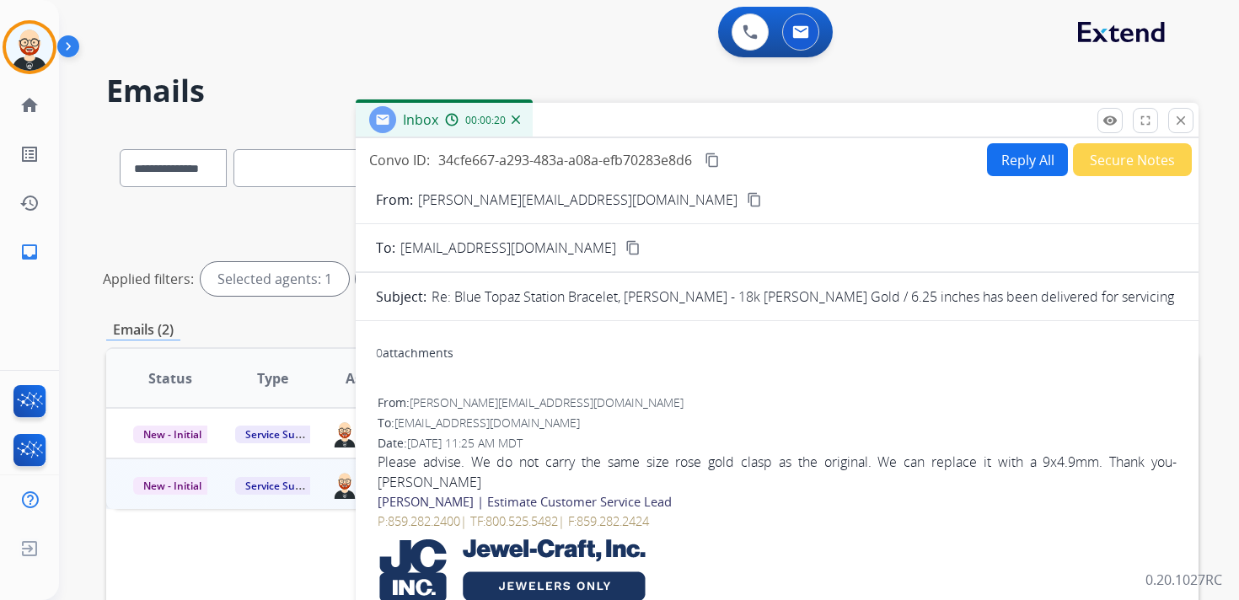
click at [714, 164] on mat-icon "content_copy" at bounding box center [712, 160] width 15 height 15
click at [677, 459] on div "Please advise. We do not carry the same size rose gold clasp as the original. W…" at bounding box center [777, 472] width 799 height 40
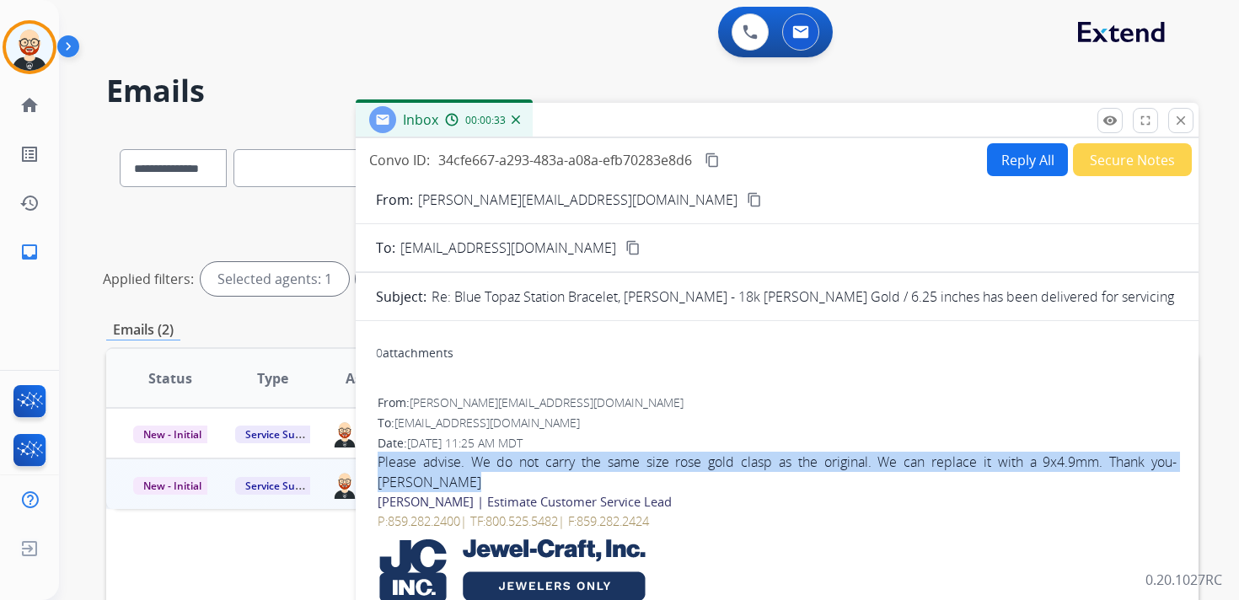
click at [677, 459] on div "Please advise. We do not carry the same size rose gold clasp as the original. W…" at bounding box center [777, 472] width 799 height 40
copy div "Please advise. We do not carry the same size rose gold clasp as the original. W…"
click at [991, 168] on button "Reply All" at bounding box center [1027, 159] width 81 height 33
select select "**********"
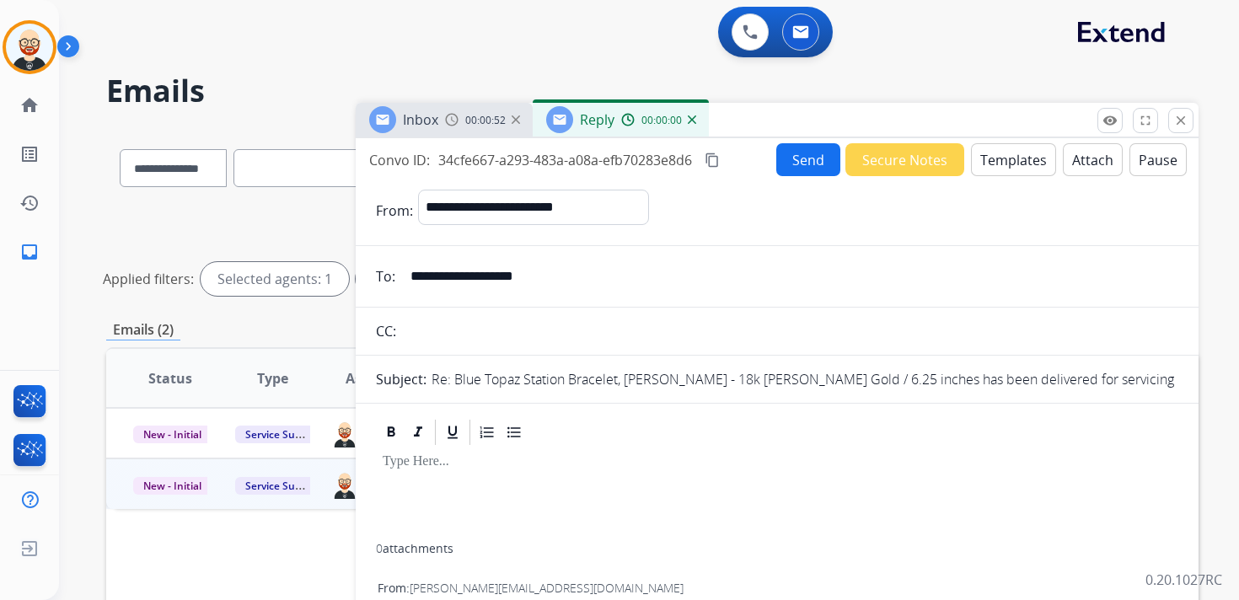
click at [470, 470] on div at bounding box center [777, 496] width 803 height 96
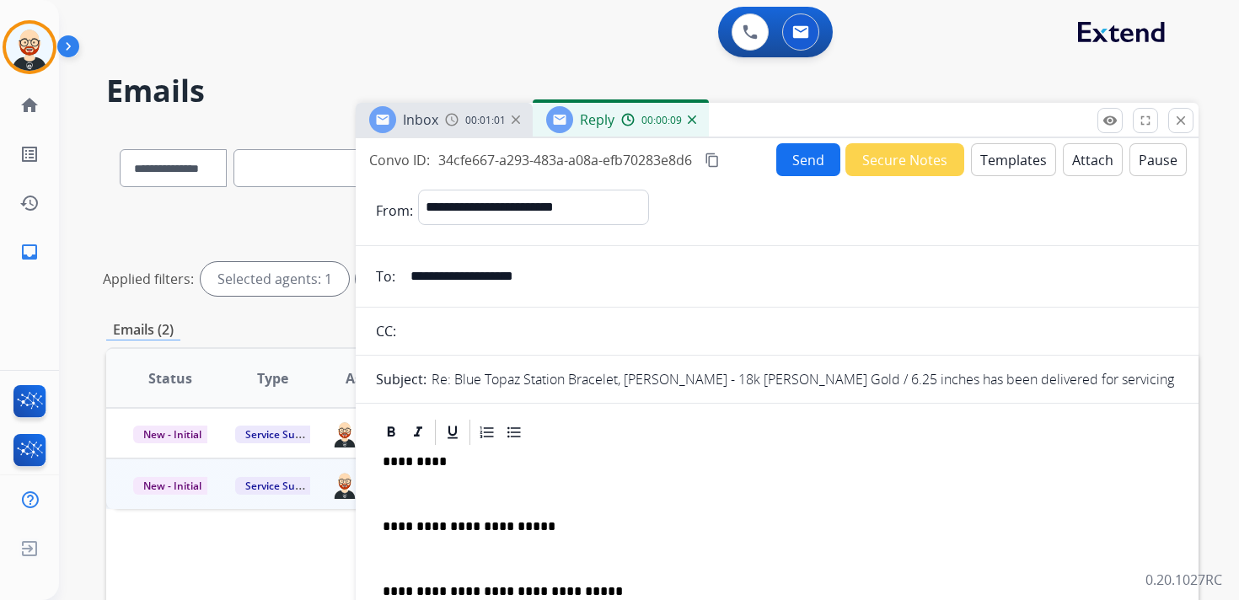
scroll to position [4, 0]
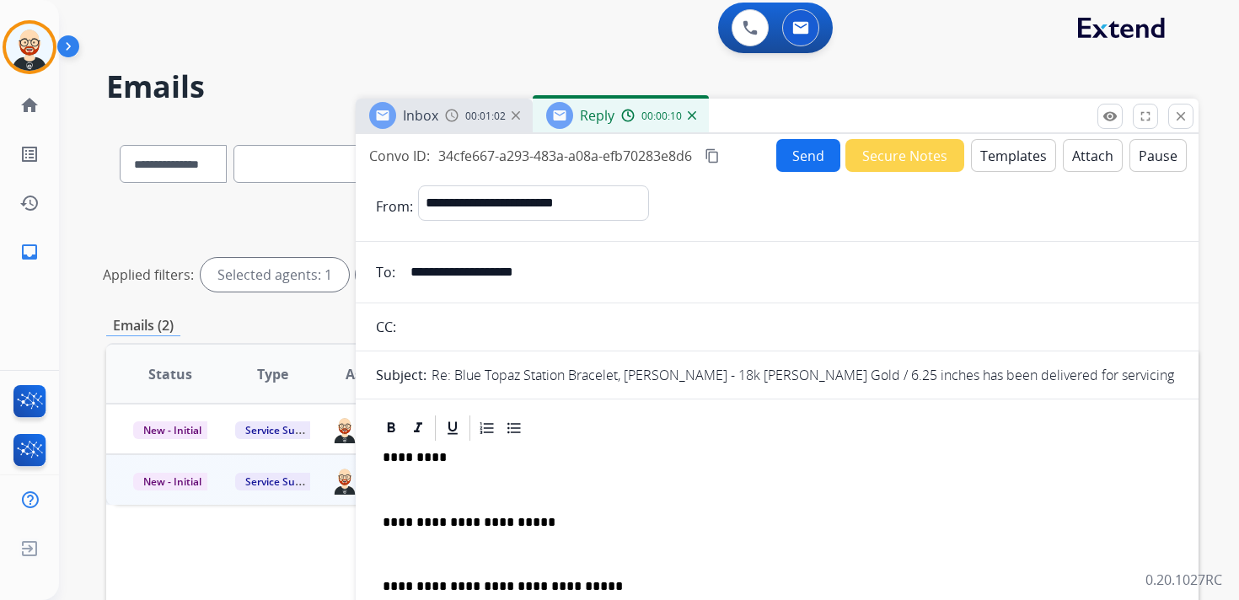
click at [486, 475] on div "**********" at bounding box center [777, 572] width 803 height 258
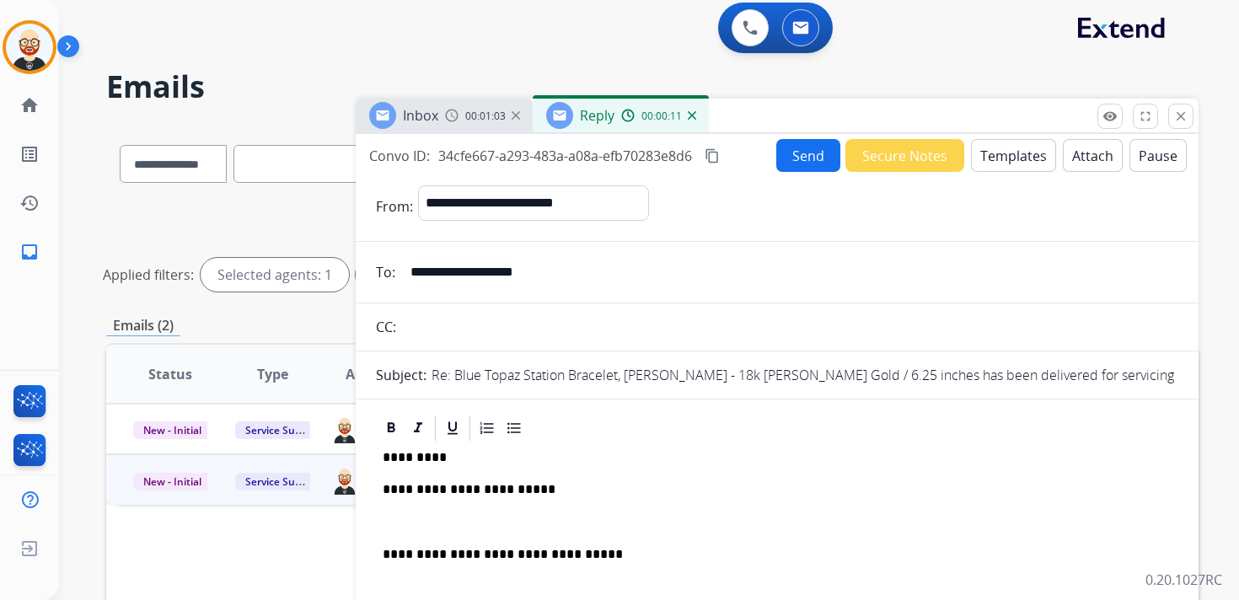
click at [427, 532] on div "**********" at bounding box center [777, 556] width 803 height 226
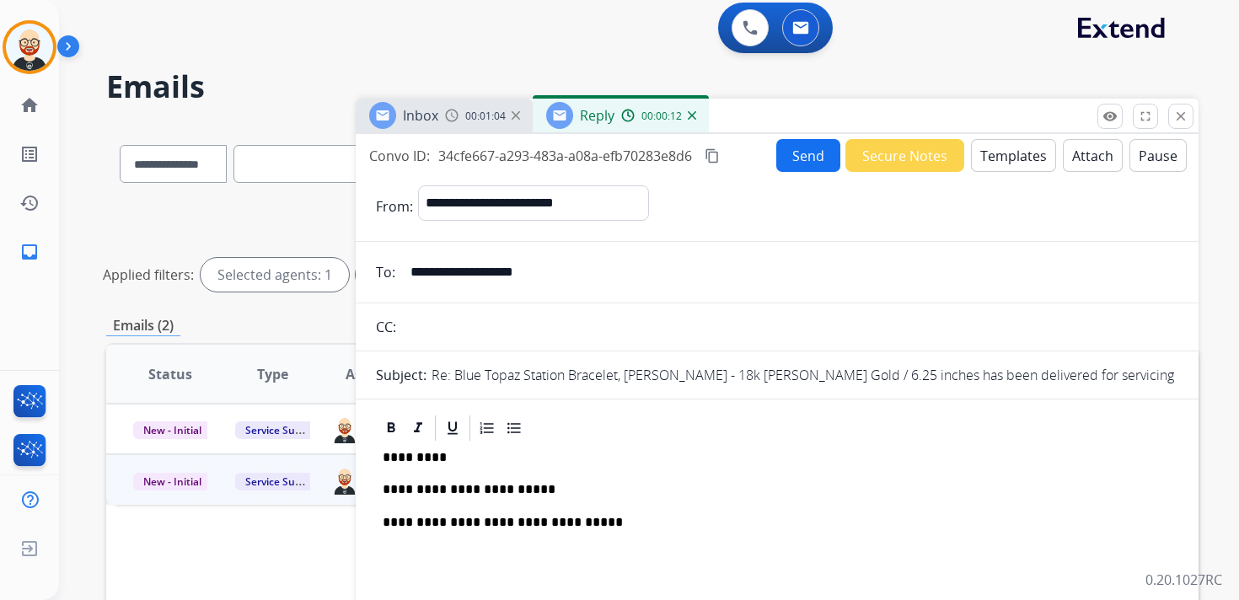
click at [410, 461] on p "*********" at bounding box center [771, 457] width 776 height 15
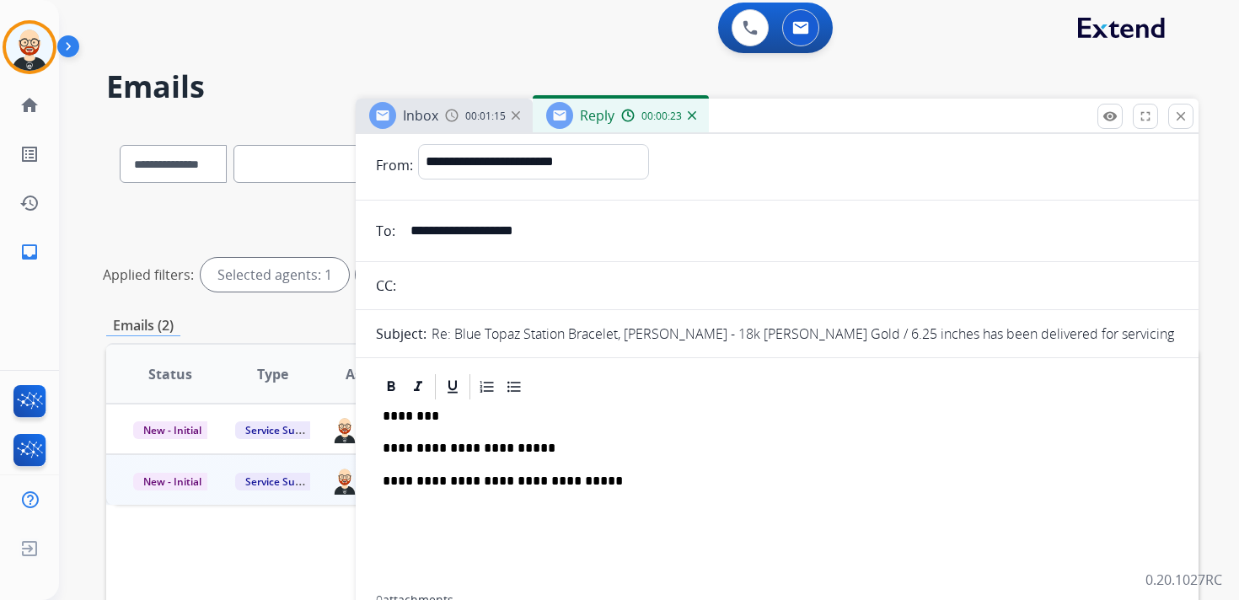
scroll to position [0, 0]
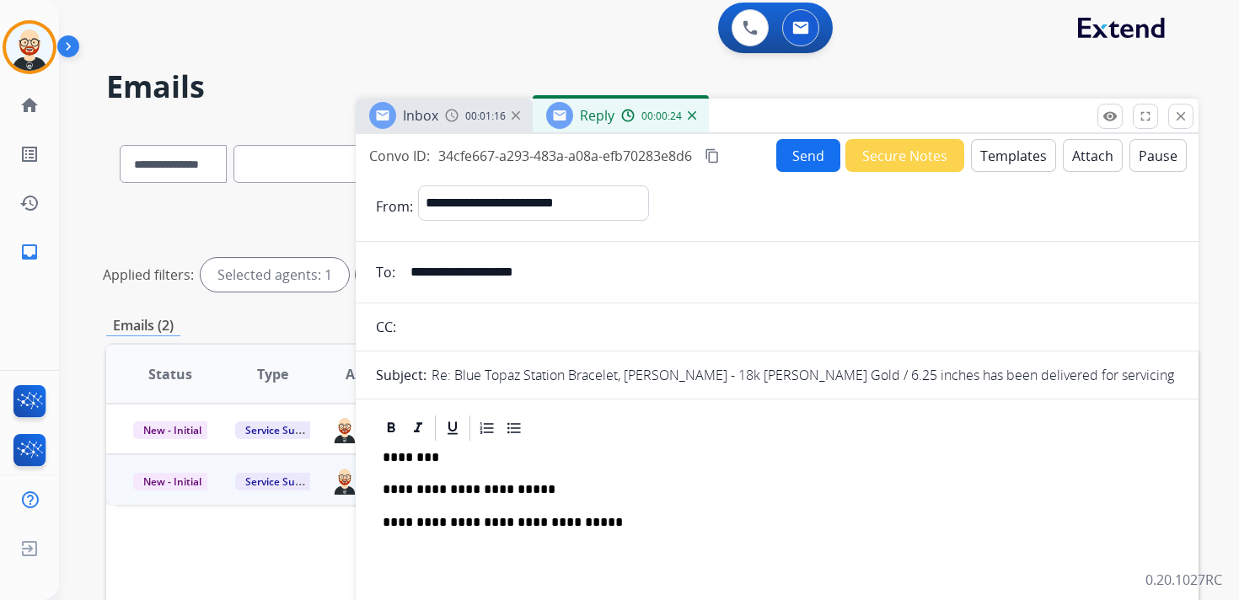
click at [798, 158] on button "Send" at bounding box center [808, 155] width 64 height 33
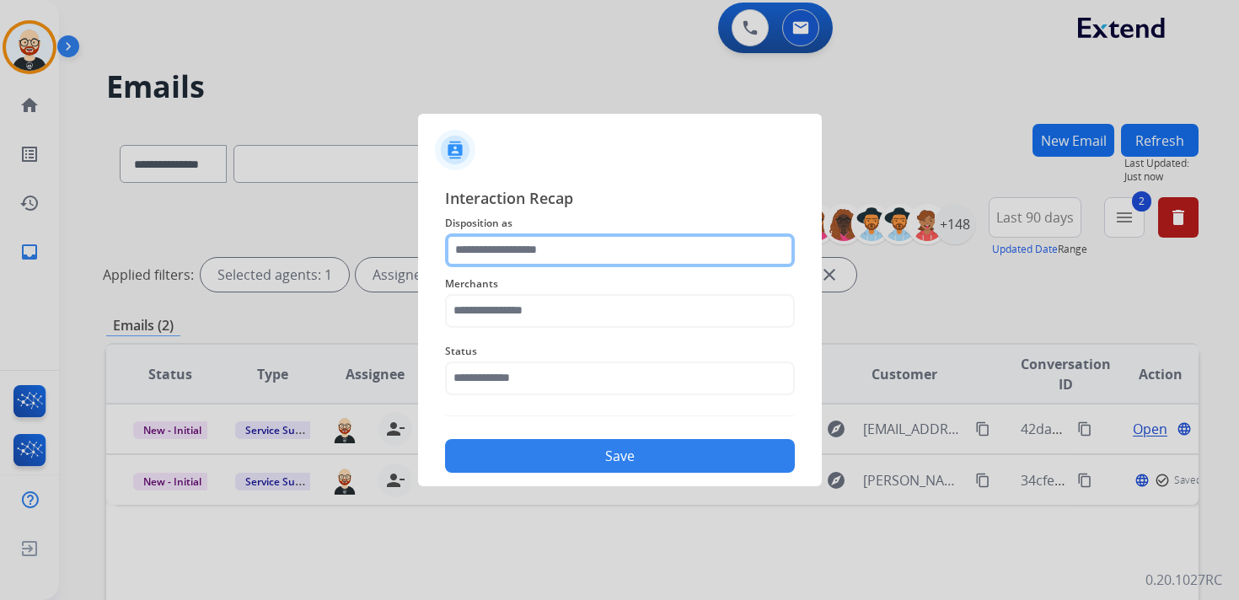
click at [545, 247] on input "text" at bounding box center [620, 251] width 350 height 34
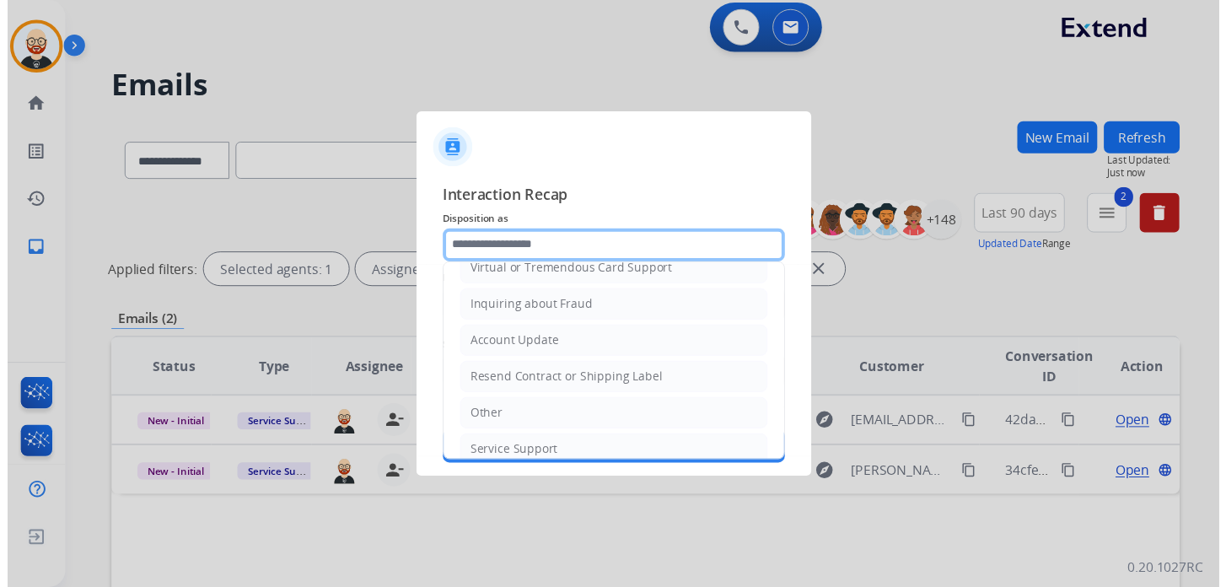
scroll to position [253, 0]
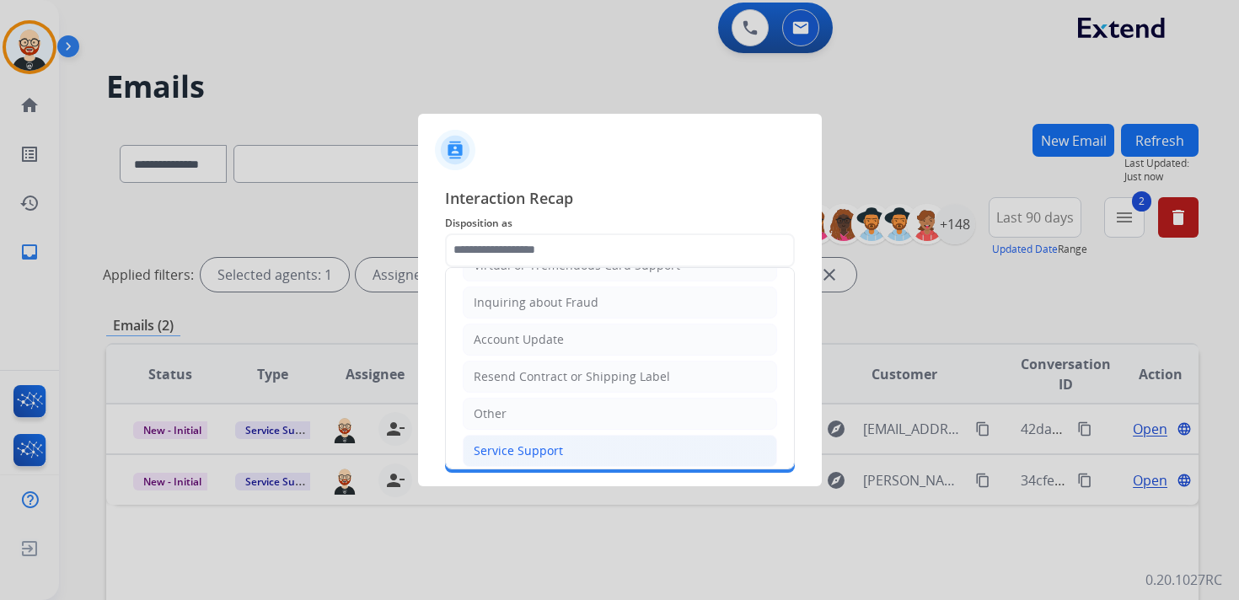
click at [521, 444] on div "Service Support" at bounding box center [518, 451] width 89 height 17
type input "**********"
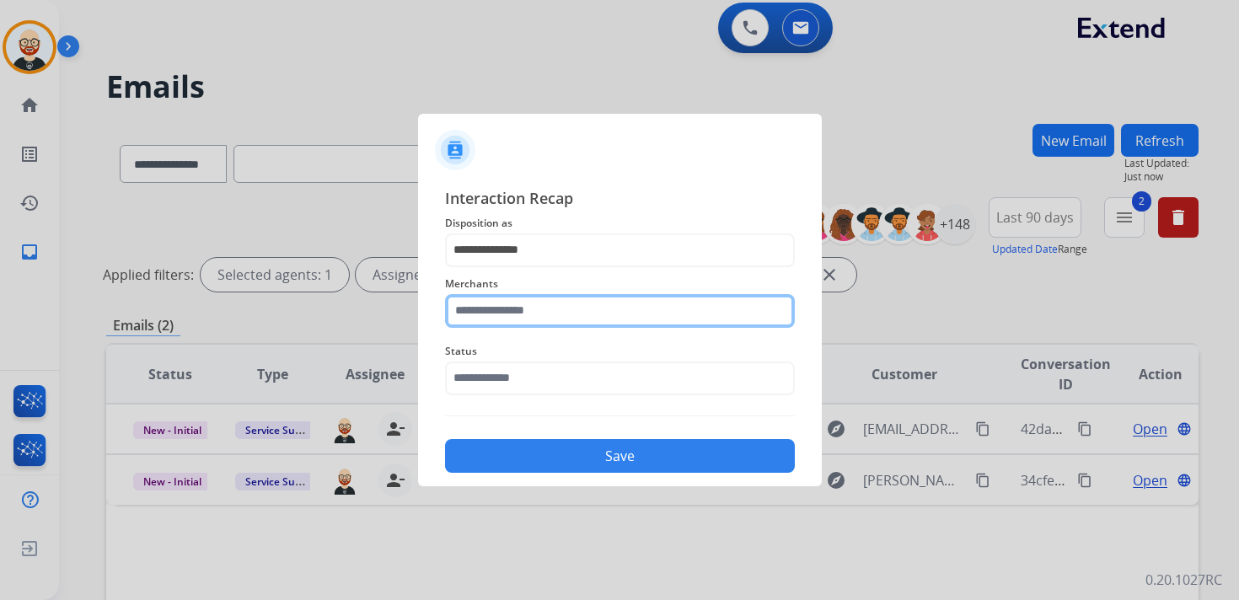
click at [518, 312] on input "text" at bounding box center [620, 311] width 350 height 34
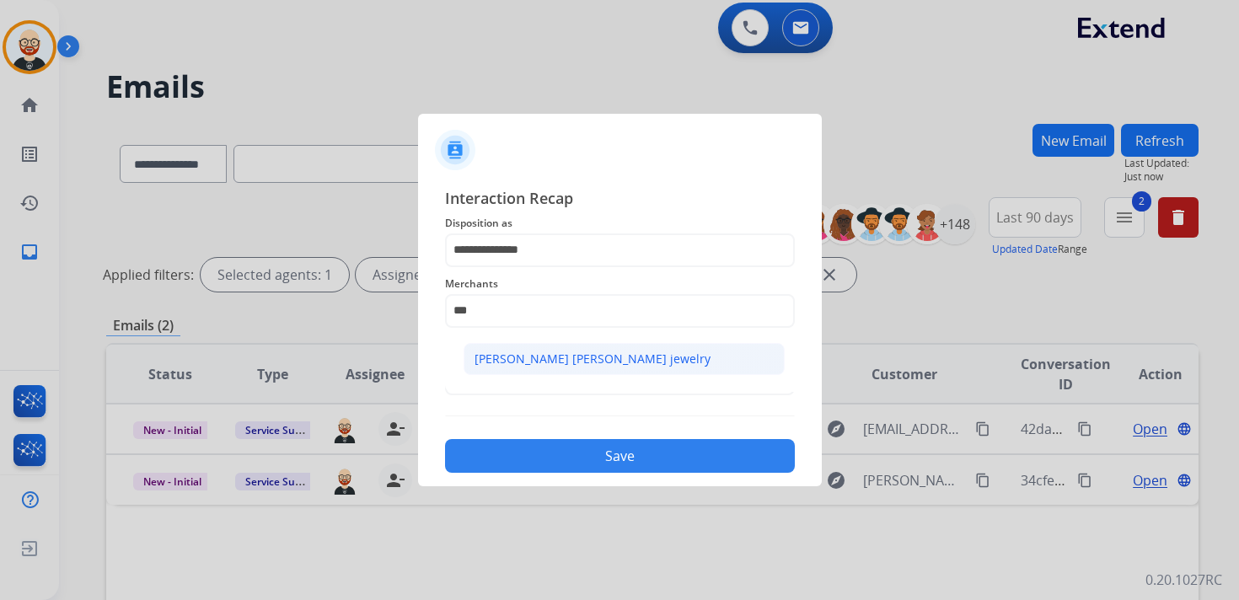
click at [537, 363] on div "[PERSON_NAME] [PERSON_NAME] jewelry" at bounding box center [593, 359] width 236 height 17
type input "**********"
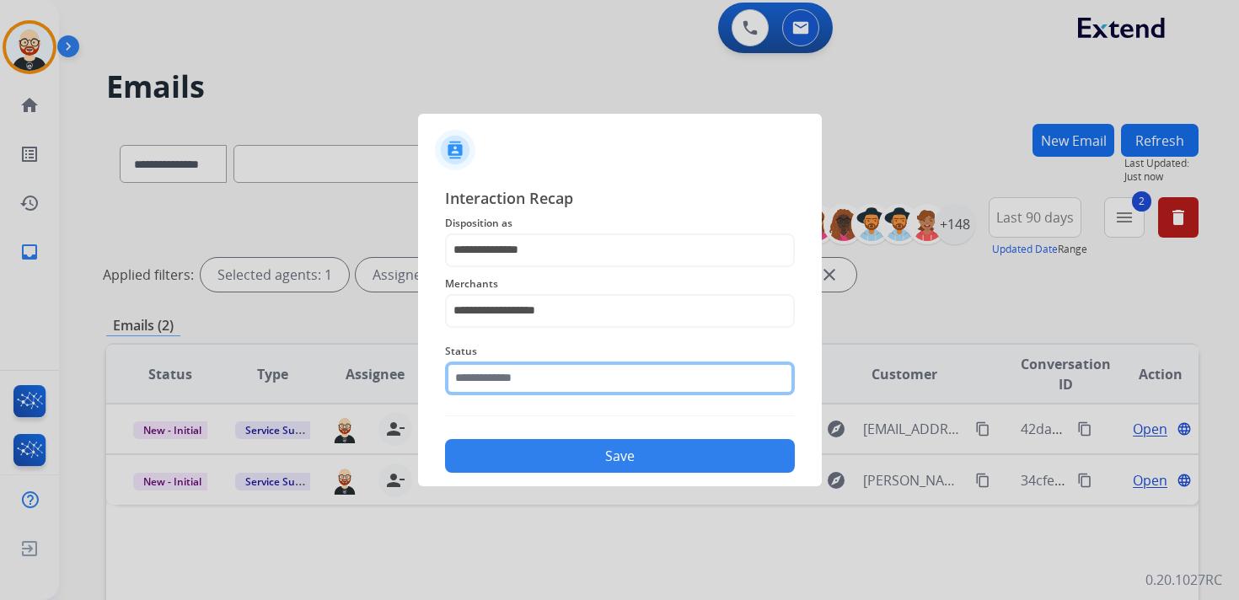
click at [534, 377] on input "text" at bounding box center [620, 379] width 350 height 34
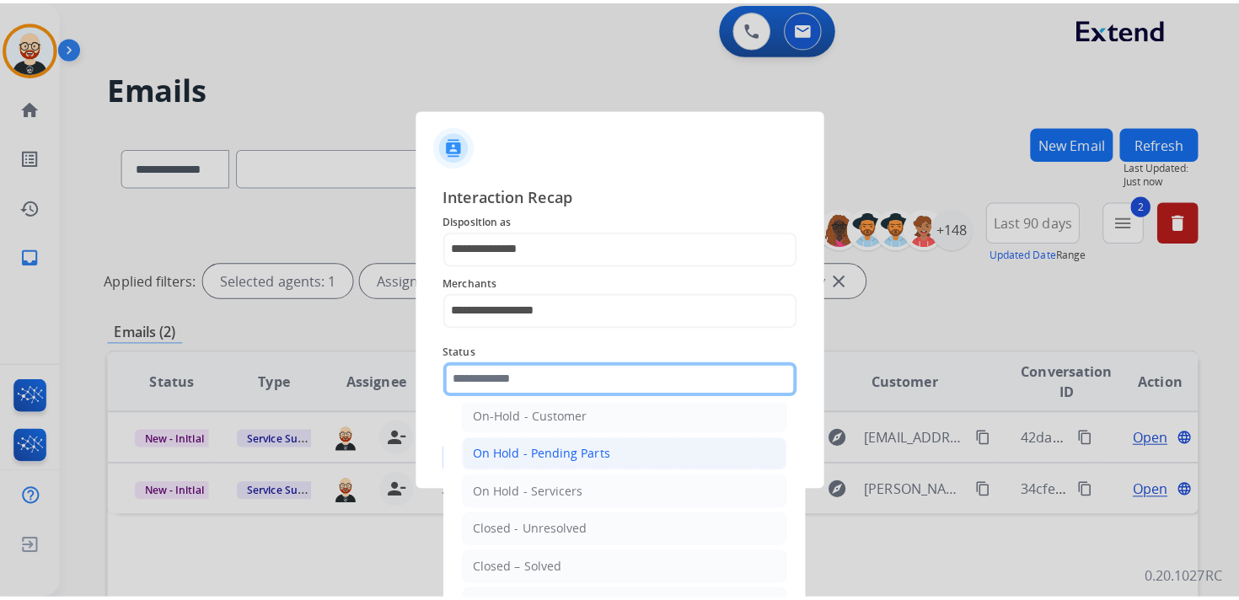
scroll to position [72, 0]
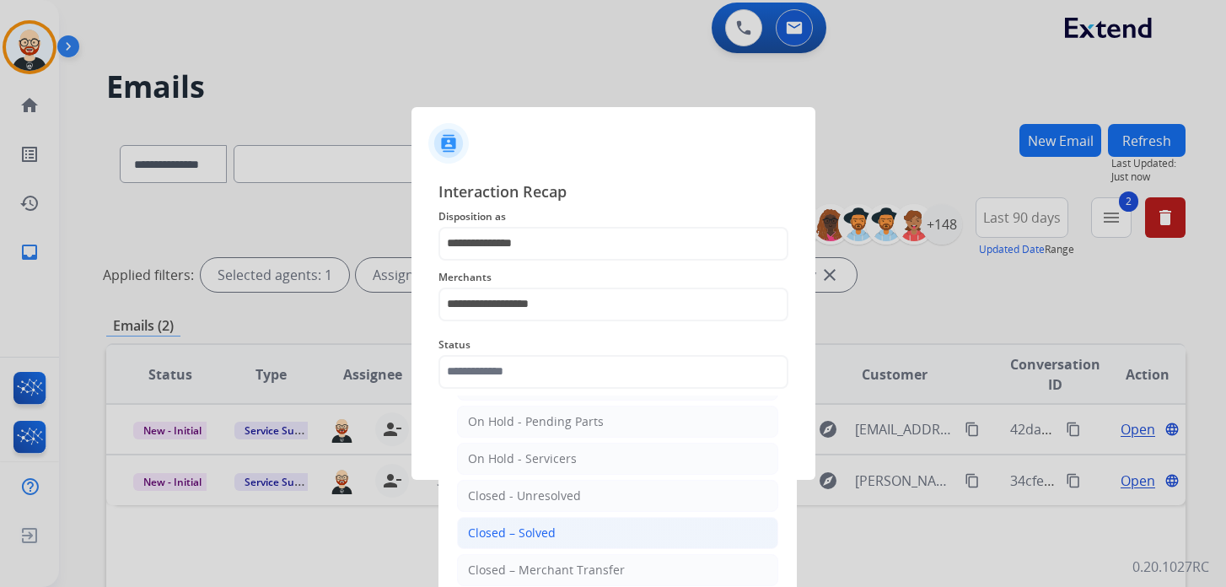
click at [518, 526] on div "Closed – Solved" at bounding box center [512, 532] width 88 height 17
type input "**********"
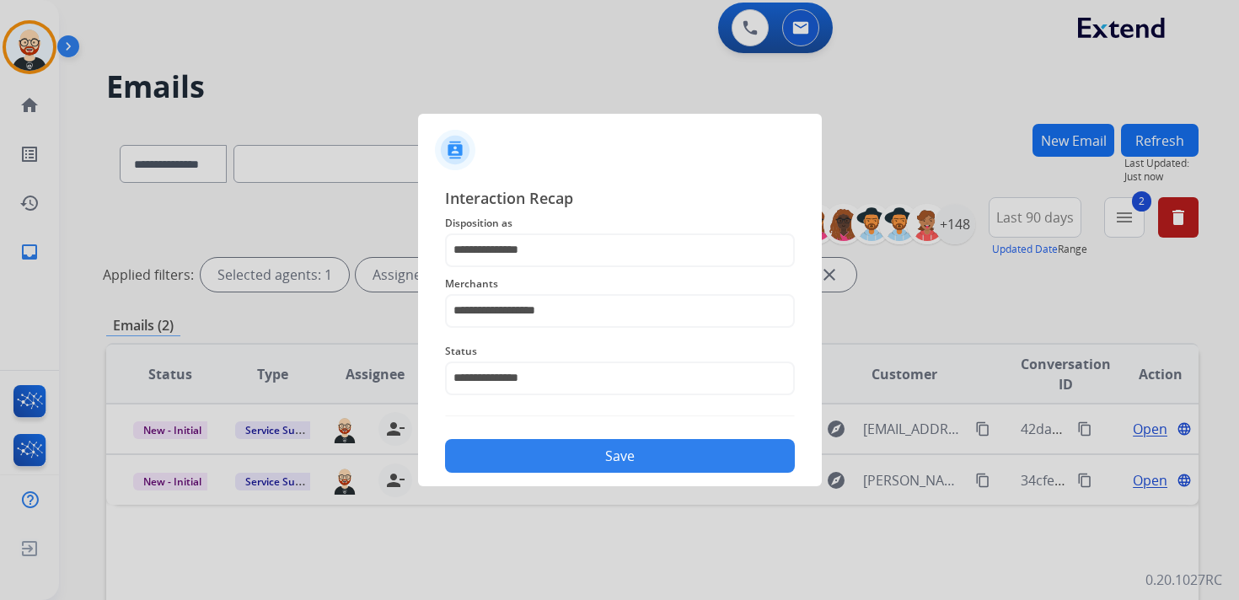
click at [522, 452] on button "Save" at bounding box center [620, 456] width 350 height 34
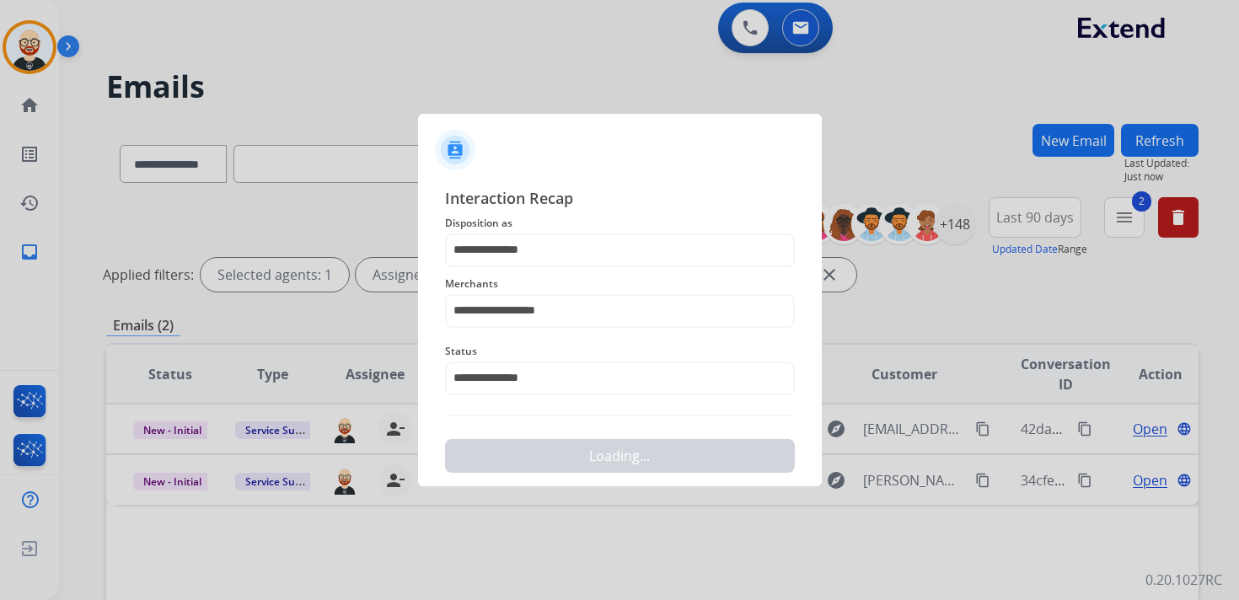
scroll to position [0, 0]
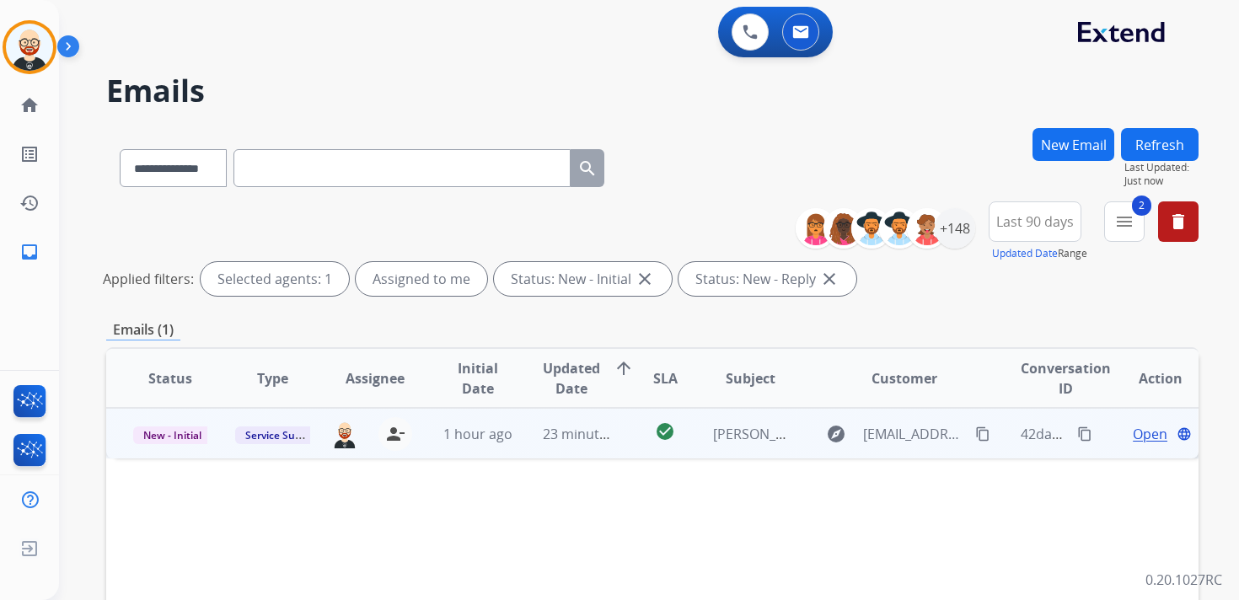
click at [1148, 434] on span "Open" at bounding box center [1150, 434] width 35 height 20
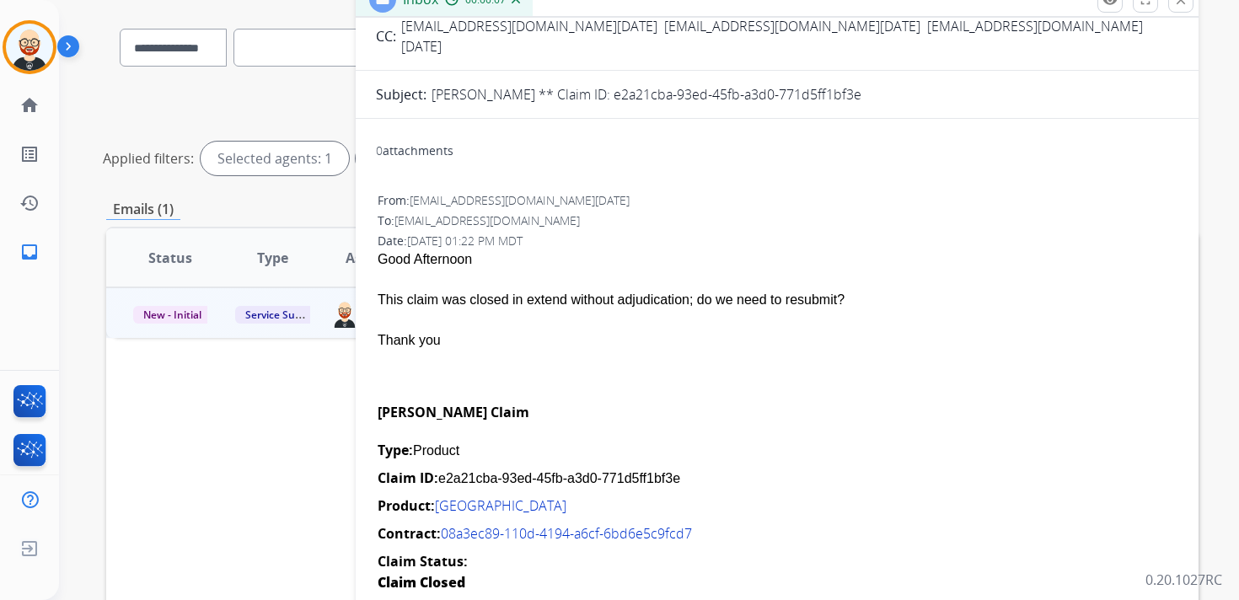
scroll to position [132, 0]
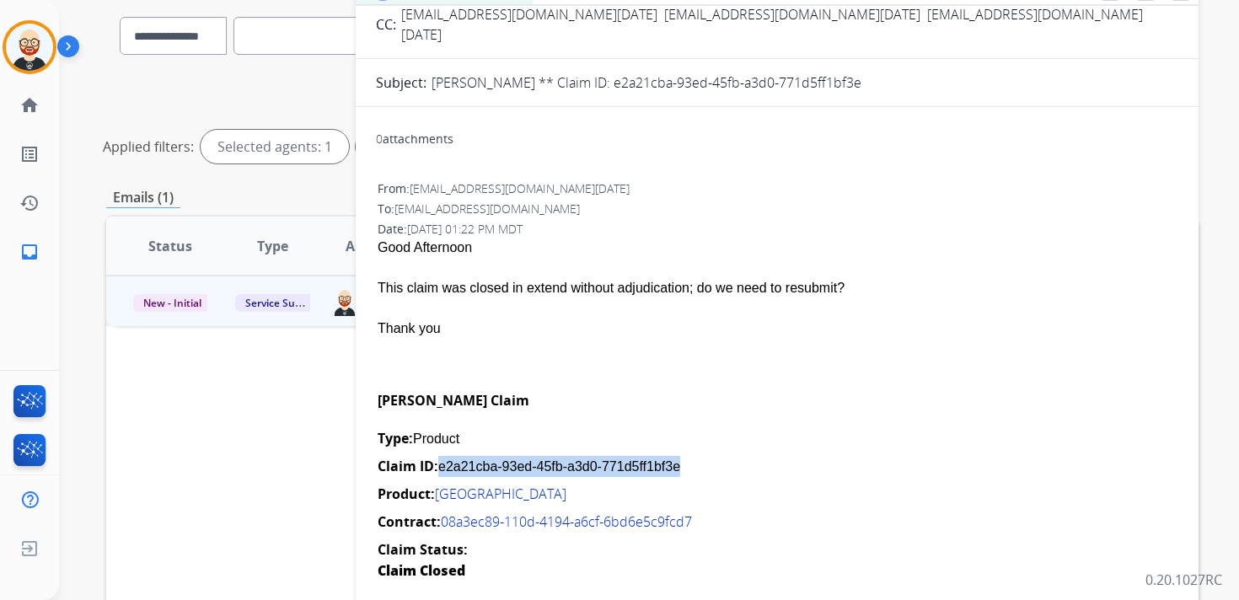
drag, startPoint x: 705, startPoint y: 450, endPoint x: 438, endPoint y: 450, distance: 266.4
click at [438, 456] on div "Claim ID: e2a21cba-93ed-45fb-a3d0-771d5ff1bf3e" at bounding box center [777, 466] width 799 height 21
copy div "e2a21cba-93ed-45fb-a3d0-771d5ff1bf3e"
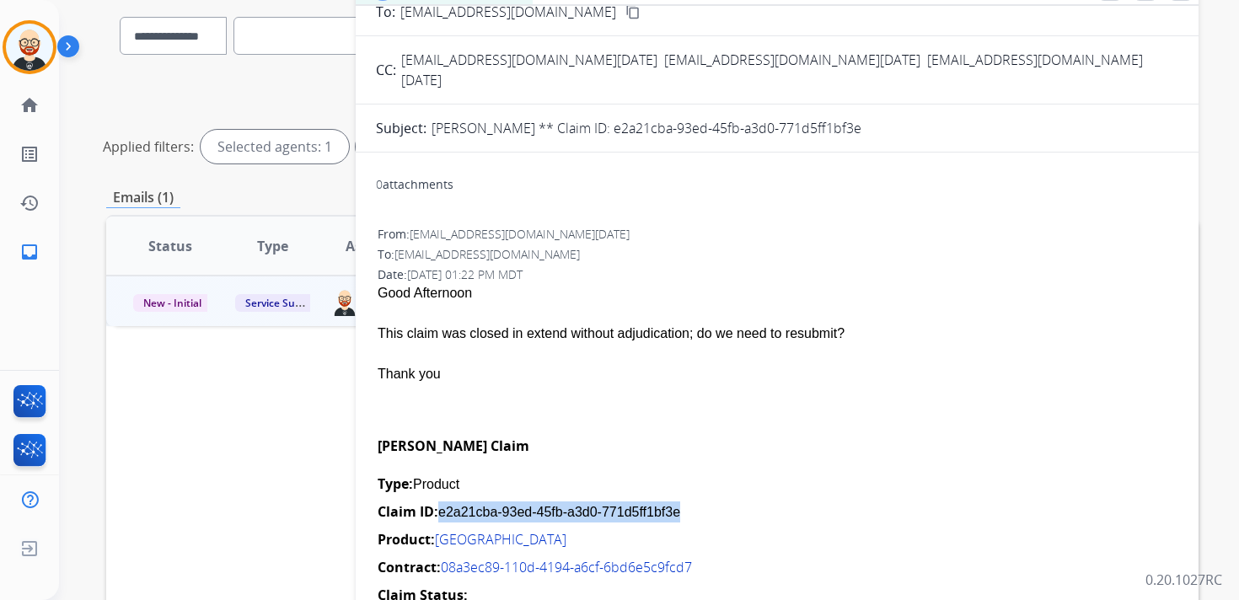
scroll to position [149, 0]
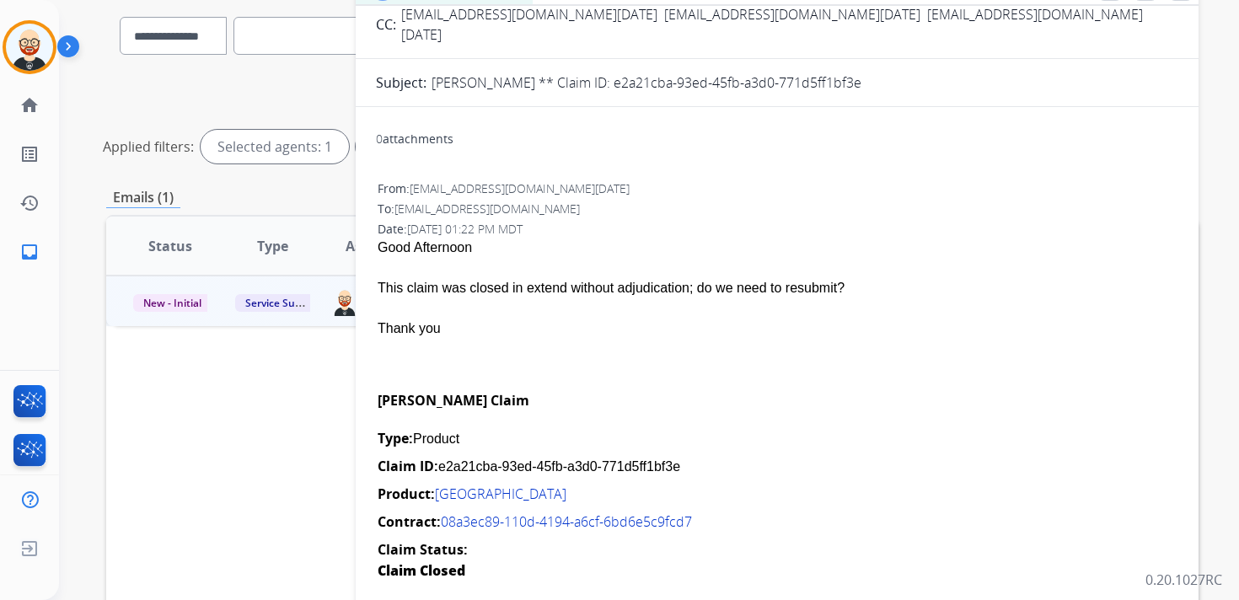
click at [497, 278] on div "This claim was closed in extend without adjudication; do we need to resubmit?" at bounding box center [777, 288] width 799 height 20
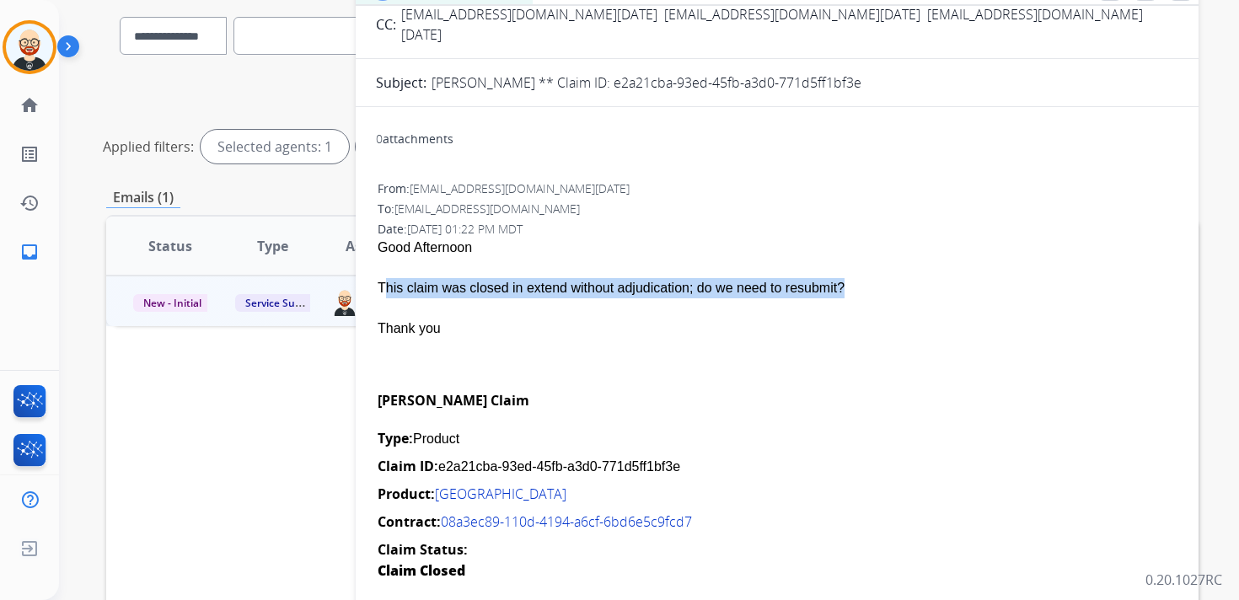
click at [497, 278] on div "This claim was closed in extend without adjudication; do we need to resubmit?" at bounding box center [777, 288] width 799 height 20
copy span "This claim was closed in extend without adjudication; do we need to resubmit?"
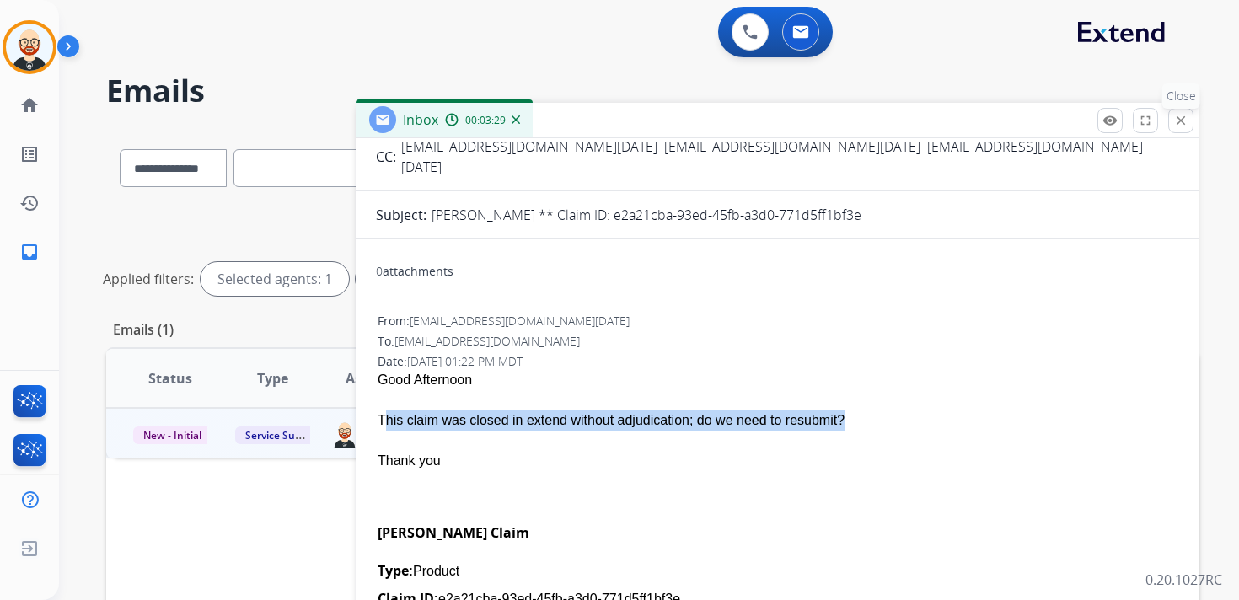
click at [1177, 126] on mat-icon "close" at bounding box center [1180, 120] width 15 height 15
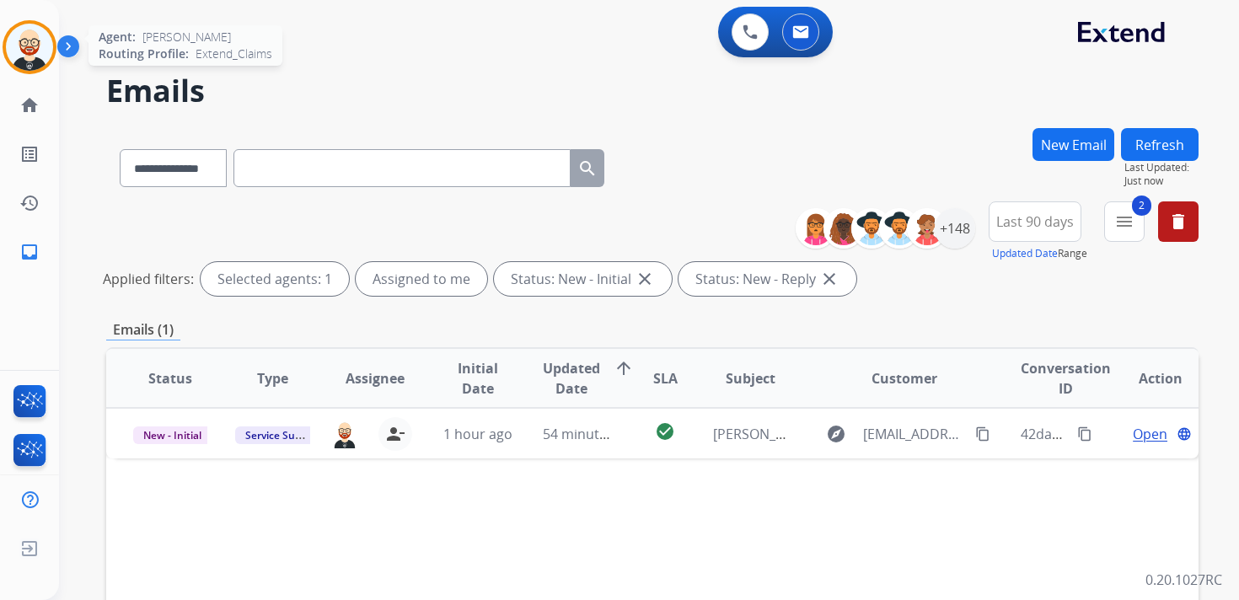
click at [36, 62] on img at bounding box center [29, 47] width 47 height 47
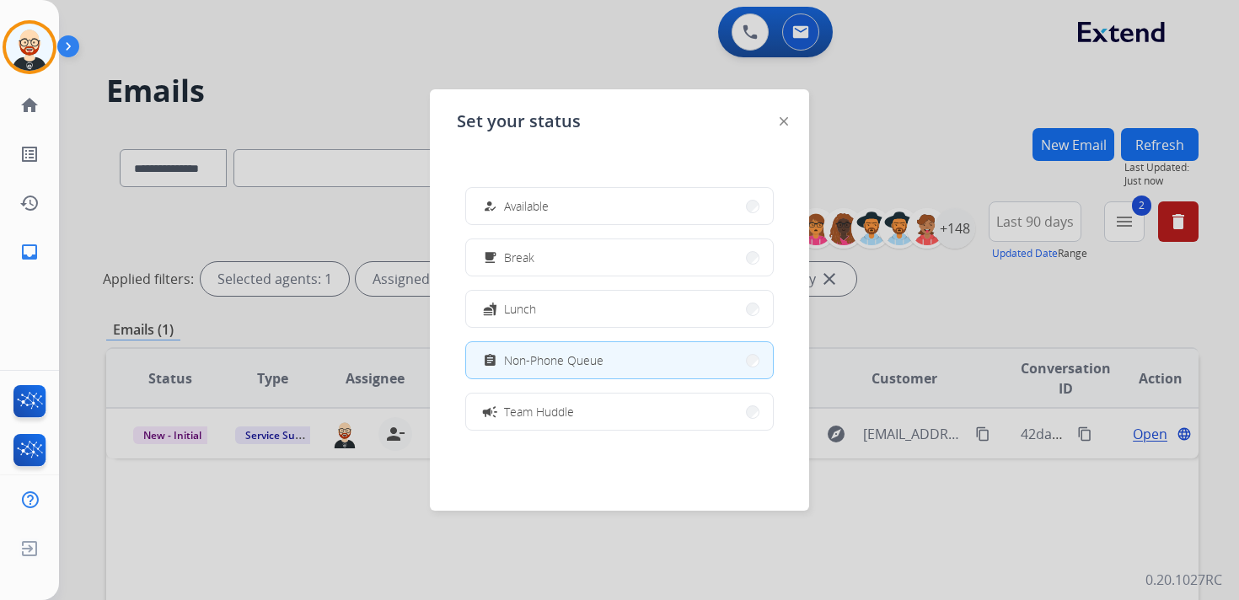
scroll to position [266, 0]
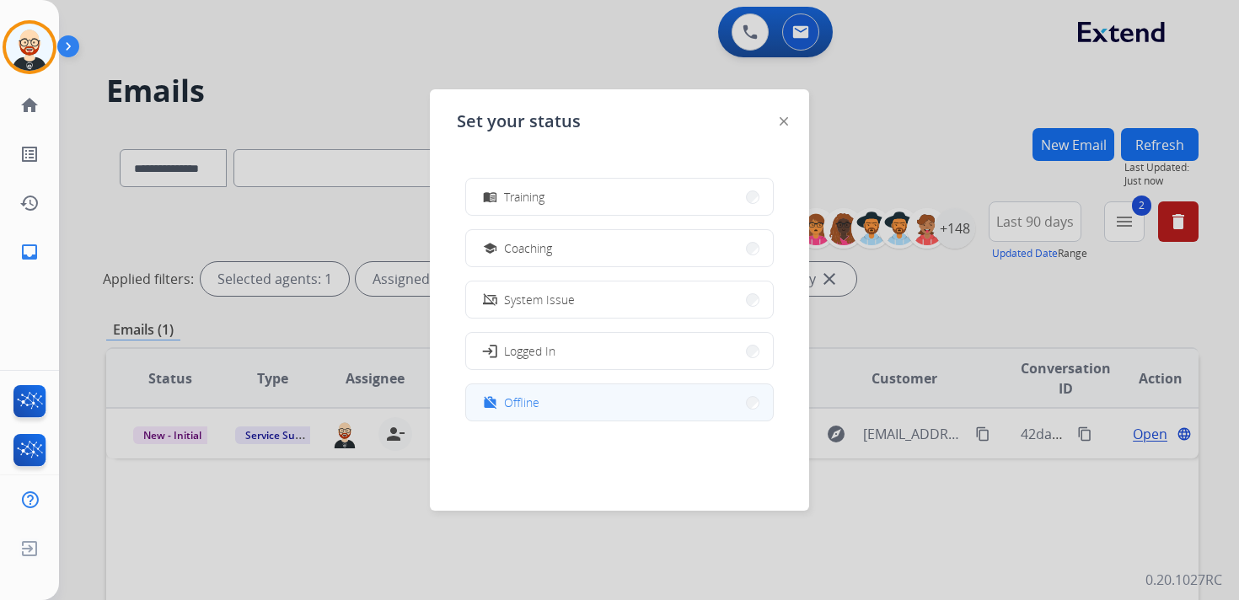
click at [524, 397] on span "Offline" at bounding box center [521, 403] width 35 height 18
